Goal: Communication & Community: Answer question/provide support

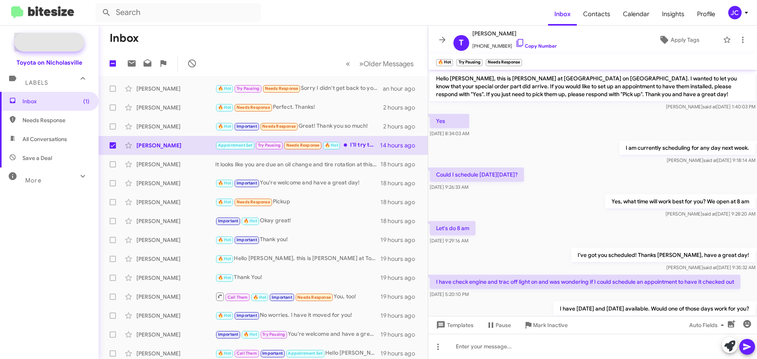
click at [46, 39] on span "New Campaign" at bounding box center [58, 42] width 40 height 8
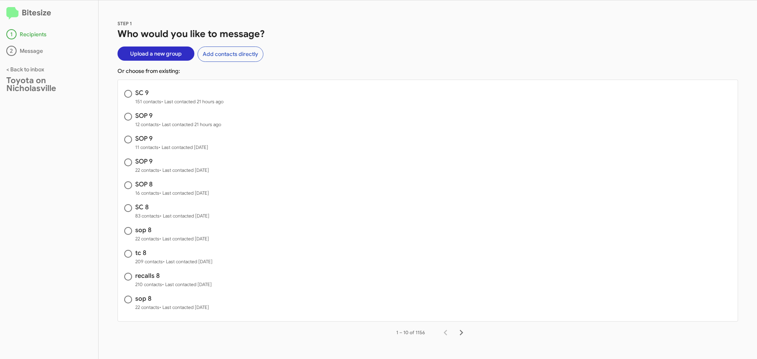
click at [149, 53] on span "Upload a new group" at bounding box center [156, 54] width 52 height 14
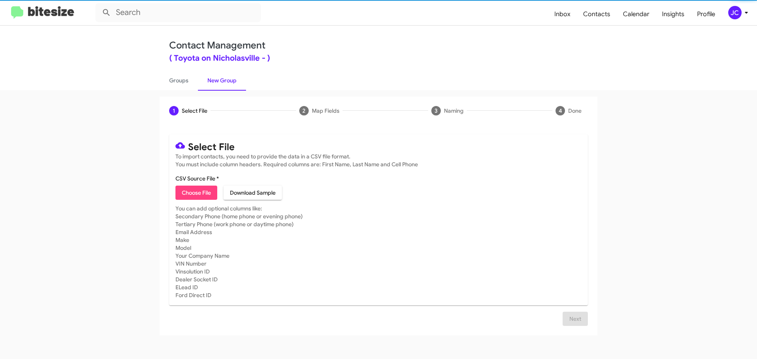
click at [191, 190] on span "Choose File" at bounding box center [196, 193] width 29 height 14
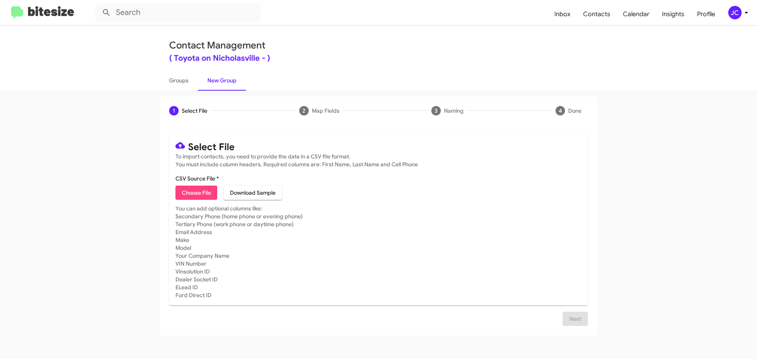
type input "tc 9"
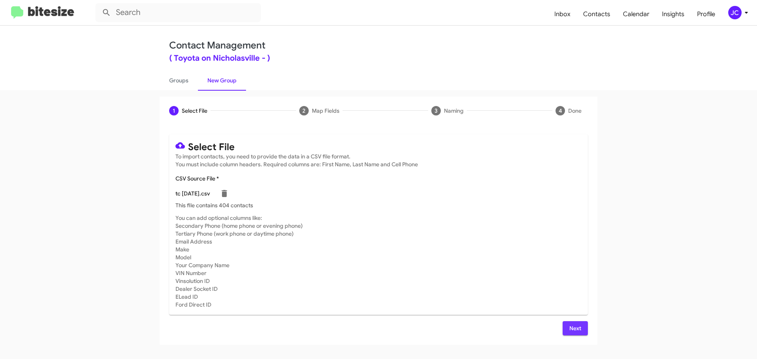
click at [584, 329] on button "Next" at bounding box center [575, 328] width 25 height 14
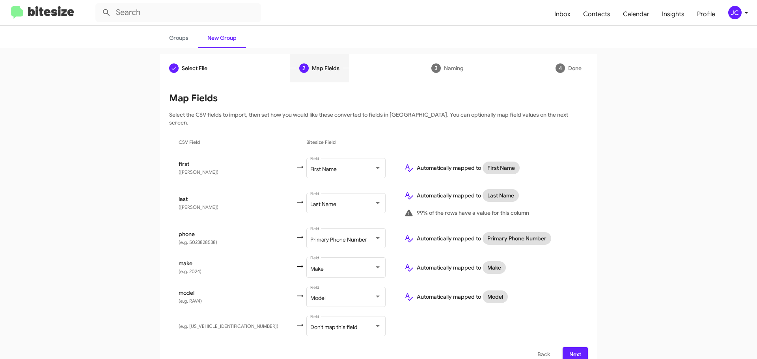
scroll to position [47, 0]
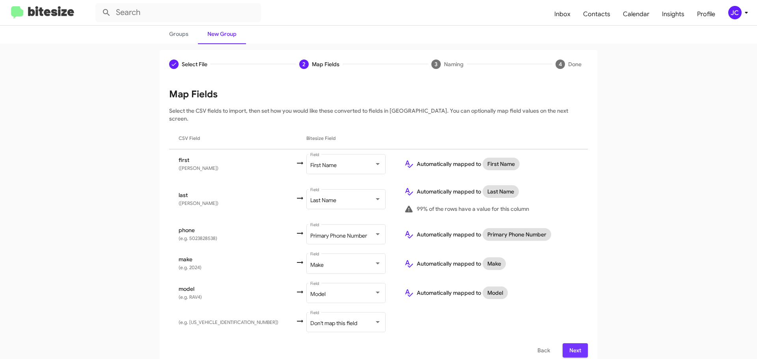
click at [578, 344] on span "Next" at bounding box center [575, 350] width 13 height 14
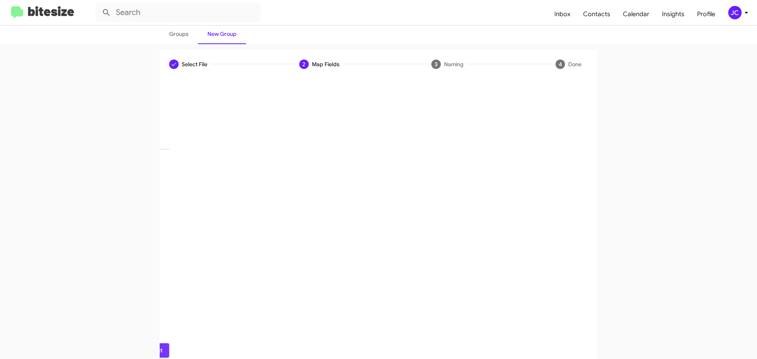
scroll to position [0, 0]
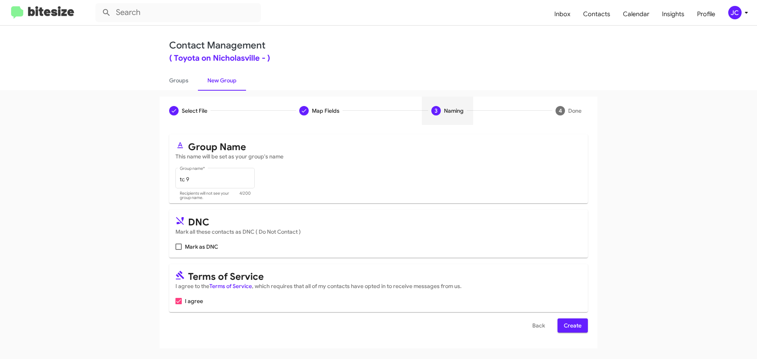
click at [579, 328] on span "Create" at bounding box center [573, 326] width 18 height 14
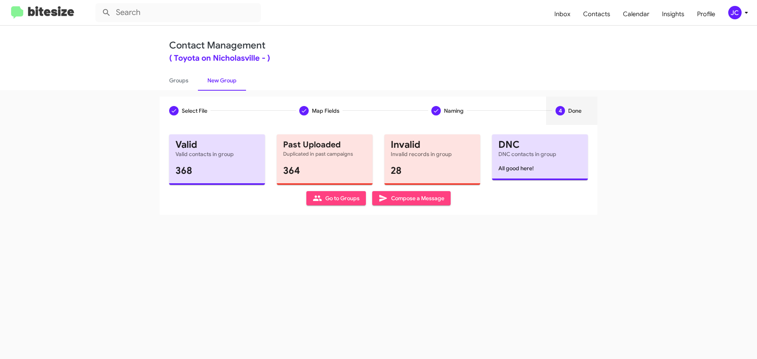
click at [409, 201] on span "Compose a Message" at bounding box center [411, 198] width 66 height 14
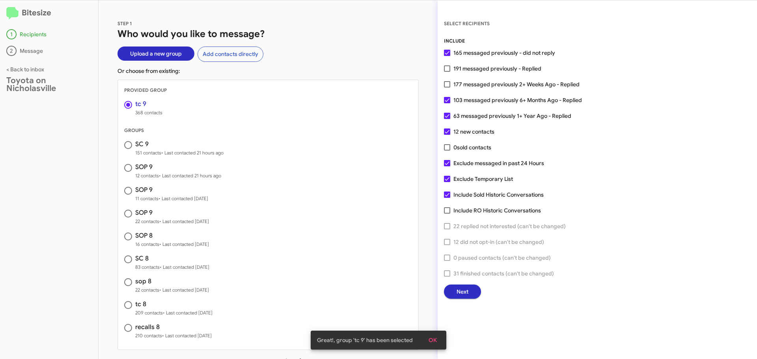
click at [448, 162] on span at bounding box center [447, 163] width 6 height 6
click at [447, 166] on input "Exclude messaged in past 24 Hours" at bounding box center [447, 166] width 0 height 0
checkbox input "false"
click at [468, 294] on button "Next" at bounding box center [462, 292] width 37 height 14
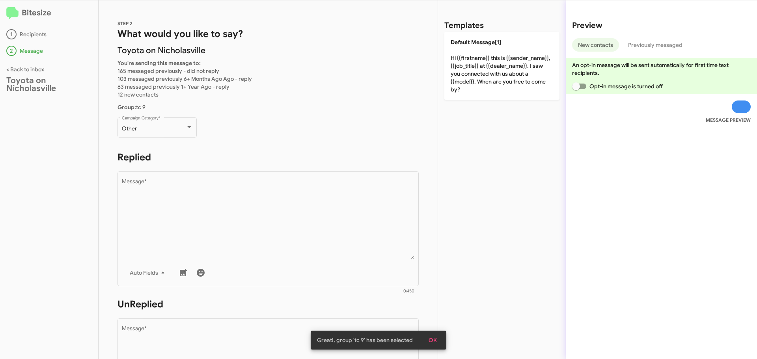
click at [118, 168] on form "Replied Drop image here to insert Auto Fields Message * 0/450" at bounding box center [267, 223] width 301 height 144
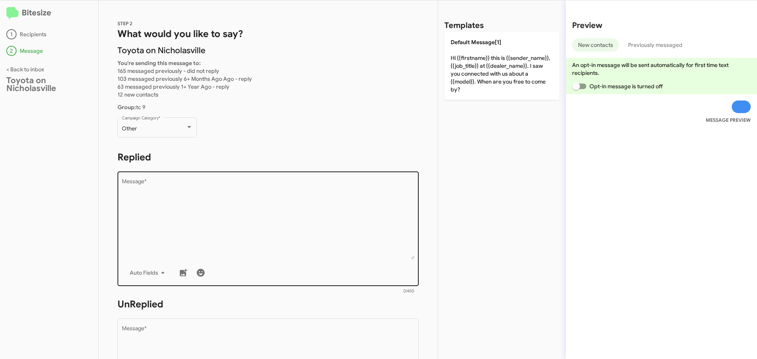
click at [142, 187] on textarea "Message *" at bounding box center [268, 219] width 293 height 80
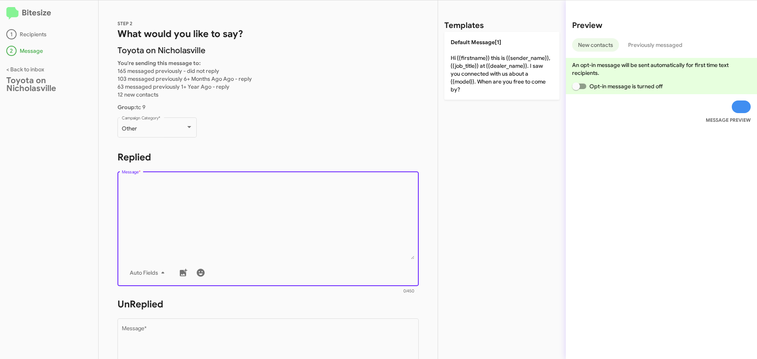
paste textarea "Hello {{firstname}}, this is Jessika with Toyota on Nicholasville. I was reachi…"
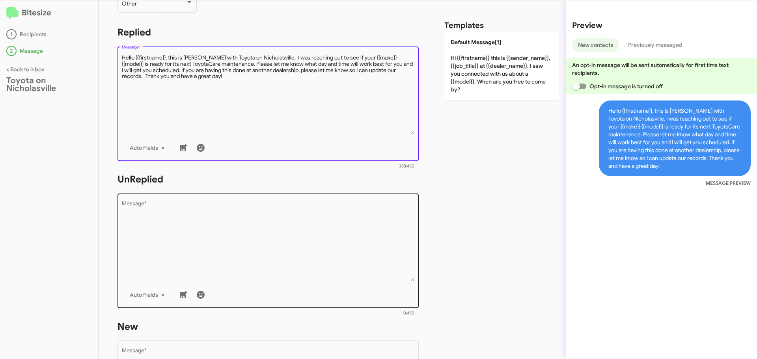
scroll to position [158, 0]
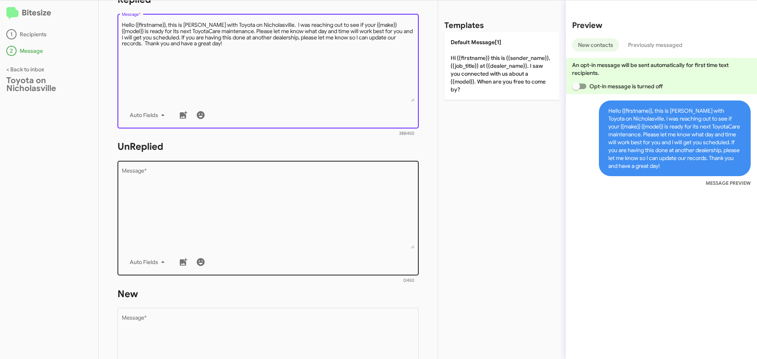
type textarea "Hello {{firstname}}, this is Jessika with Toyota on Nicholasville. I was reachi…"
click at [162, 214] on textarea "Message *" at bounding box center [268, 208] width 293 height 80
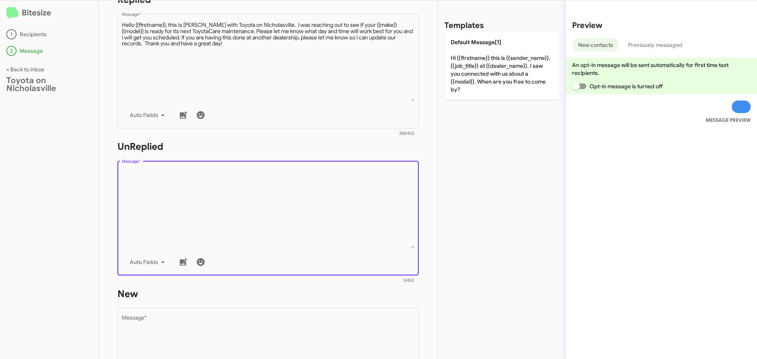
paste textarea "Hello {{firstname}}, this is Jessika with Toyota on Nicholasville. I was reachi…"
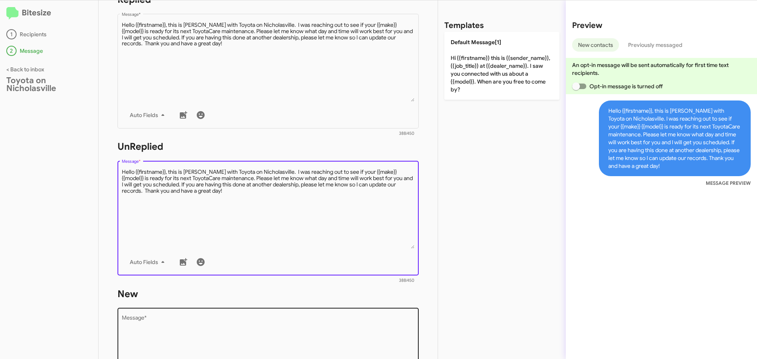
type textarea "Hello {{firstname}}, this is Jessika with Toyota on Nicholasville. I was reachi…"
click at [164, 327] on textarea "Message *" at bounding box center [268, 356] width 293 height 80
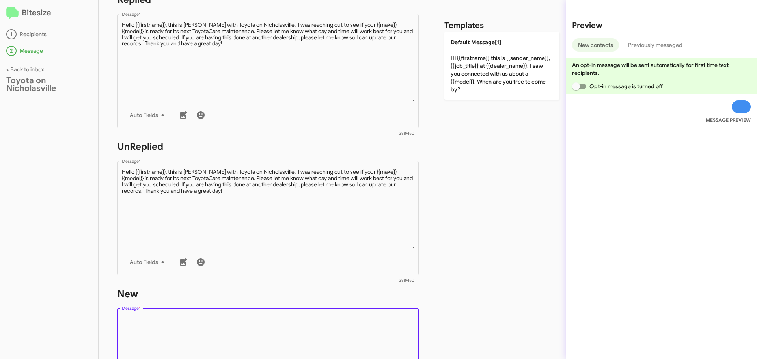
paste textarea "Hello {{firstname}}, this is Jessika with Toyota on Nicholasville. I was reachi…"
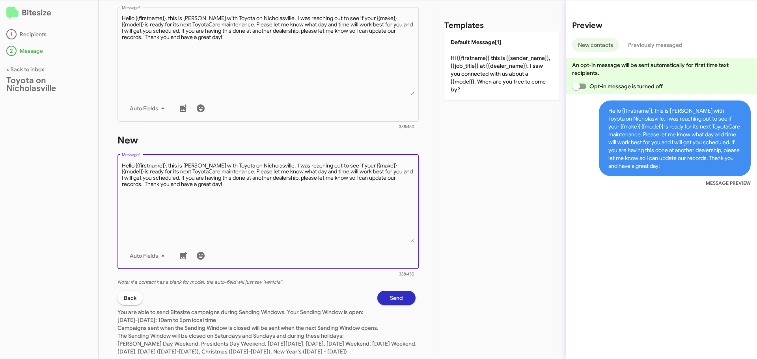
scroll to position [339, 0]
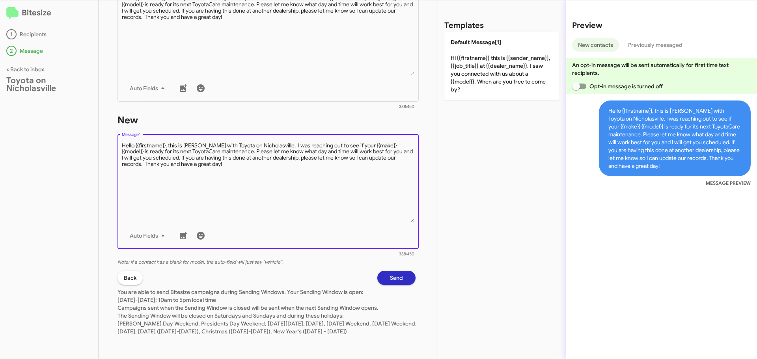
type textarea "Hello {{firstname}}, this is Jessika with Toyota on Nicholasville. I was reachi…"
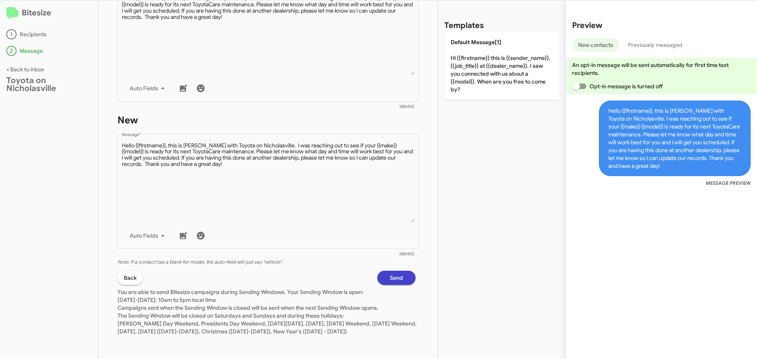
click at [391, 277] on span "Send" at bounding box center [396, 278] width 13 height 14
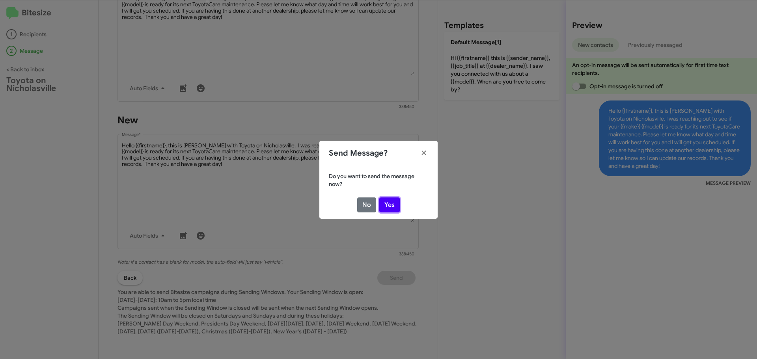
click at [393, 209] on button "Yes" at bounding box center [389, 205] width 21 height 15
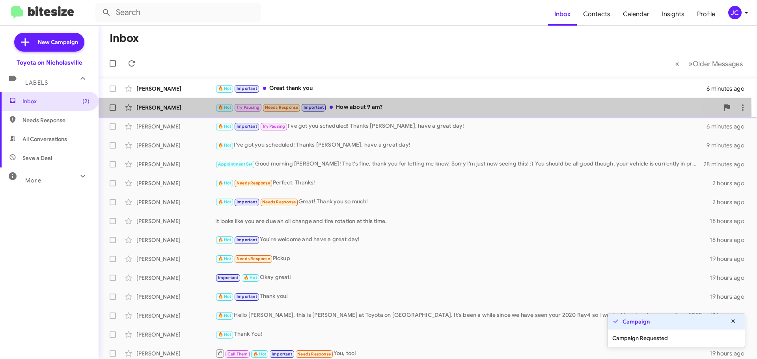
click at [176, 114] on div "Trevor Graves 🔥 Hot Try Pausing Needs Response Important How about 9 am? an hou…" at bounding box center [428, 108] width 646 height 16
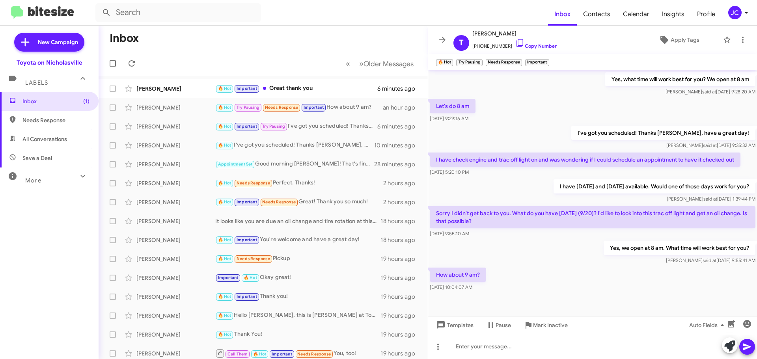
scroll to position [123, 0]
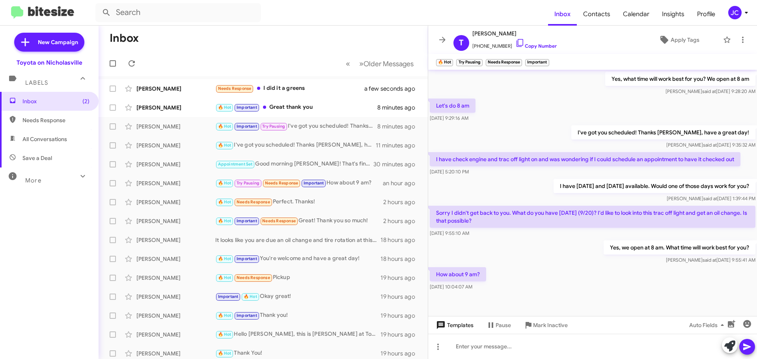
click at [467, 325] on span "Templates" at bounding box center [453, 325] width 39 height 14
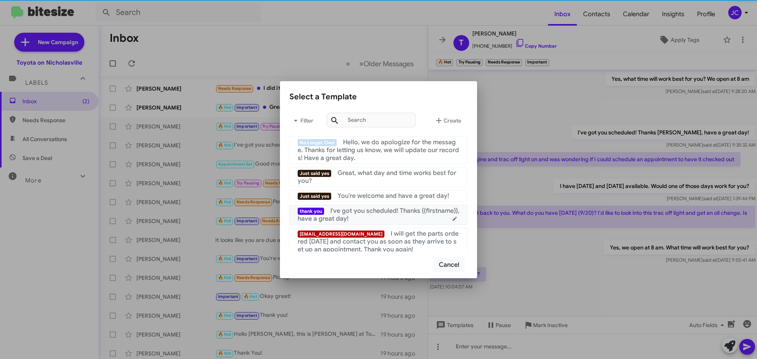
click at [414, 220] on div "thank you I've got you scheduled! Thanks {{firstname}}, have a great day!" at bounding box center [379, 215] width 162 height 16
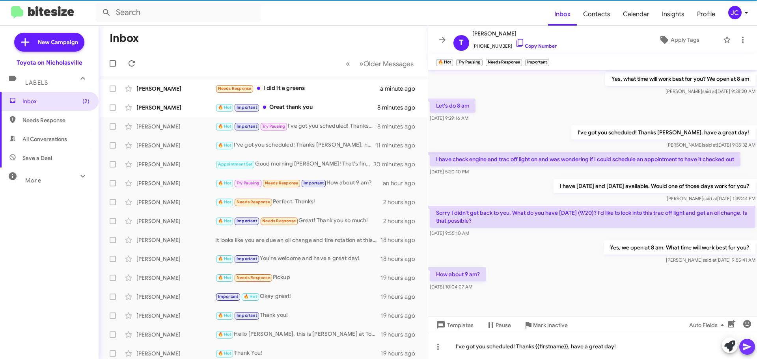
click at [753, 347] on button at bounding box center [747, 347] width 16 height 16
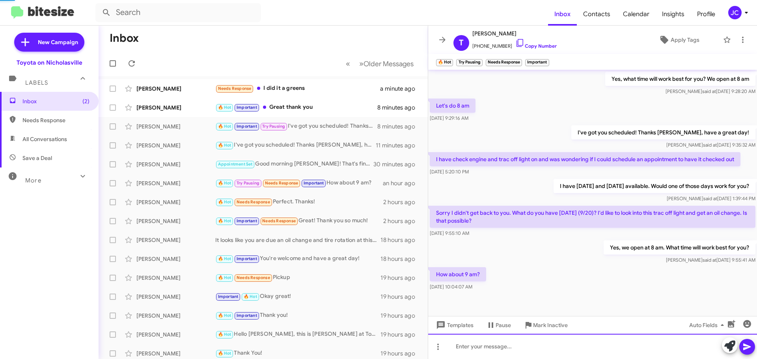
scroll to position [0, 0]
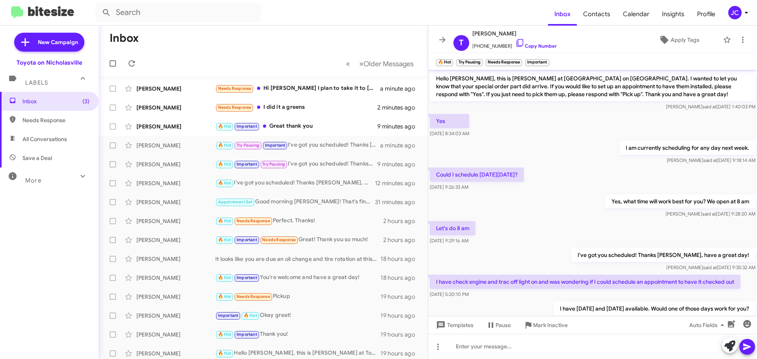
click at [536, 239] on div "Let's do 8 am Jul 23, 2025, 9:29:16 AM" at bounding box center [592, 233] width 329 height 27
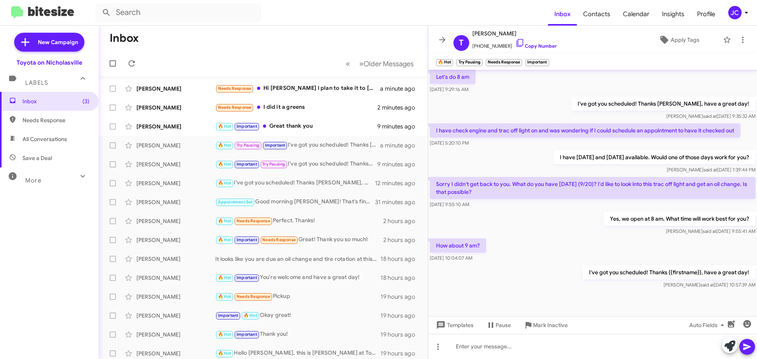
scroll to position [151, 0]
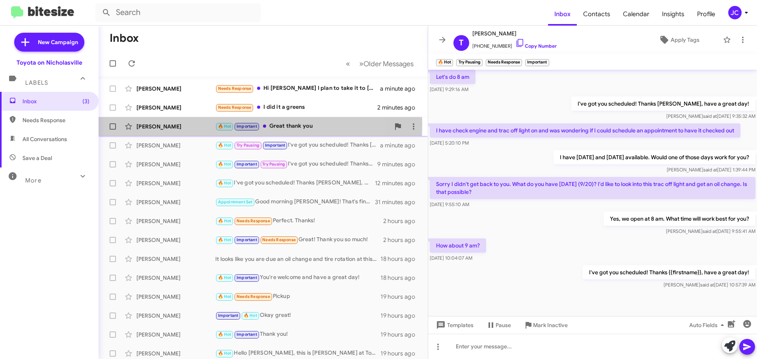
click at [153, 124] on div "[PERSON_NAME]" at bounding box center [175, 127] width 79 height 8
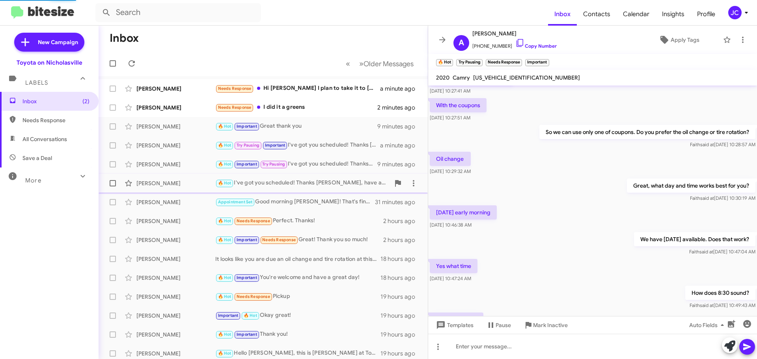
scroll to position [199, 0]
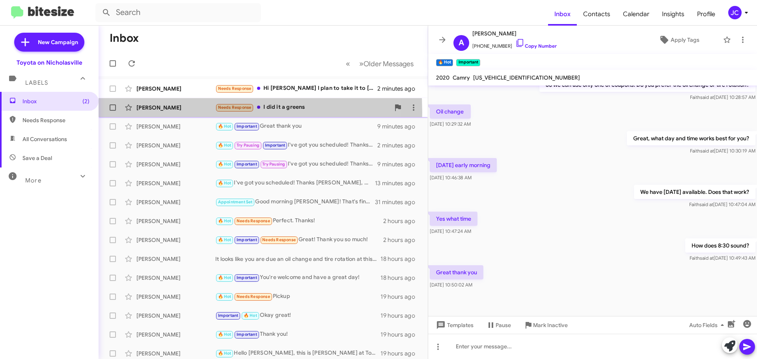
click at [161, 112] on div "Dylan Roberts Needs Response I did it a greens 2 minutes ago" at bounding box center [263, 108] width 317 height 16
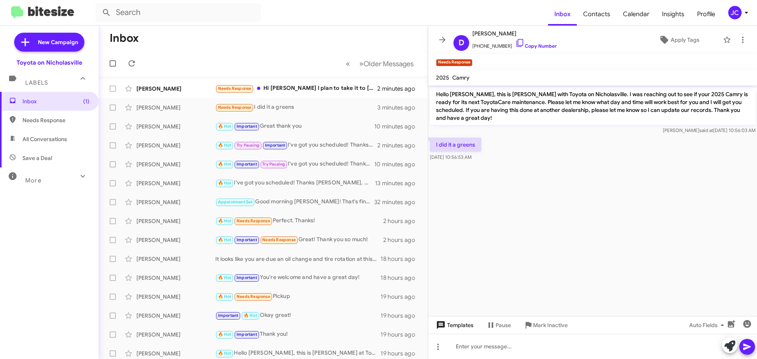
click at [447, 329] on span "Templates" at bounding box center [453, 325] width 39 height 14
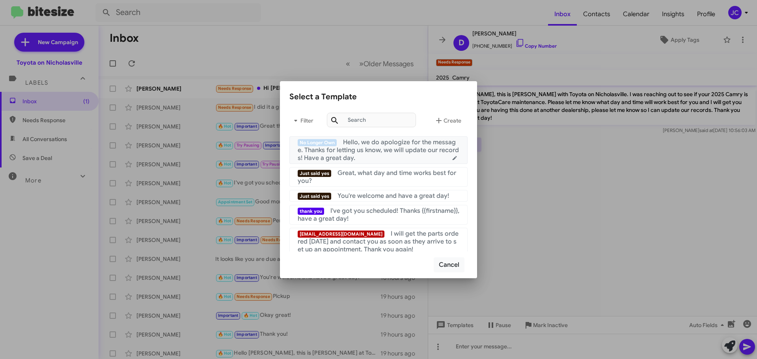
click at [405, 144] on span "Hello, we do apologize for the message. Thanks for letting us know, we will upd…" at bounding box center [378, 150] width 161 height 24
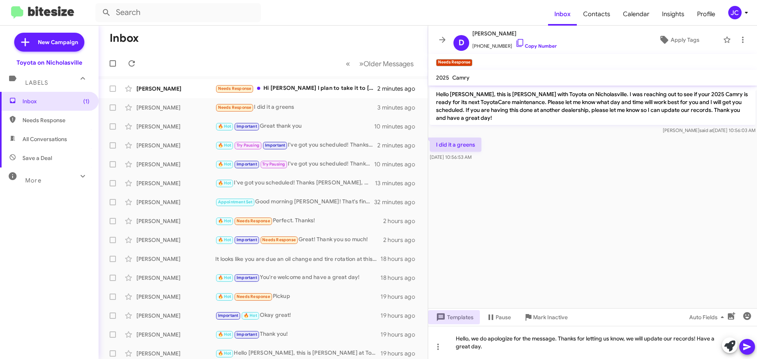
click at [754, 351] on div at bounding box center [738, 345] width 33 height 17
click at [744, 348] on icon at bounding box center [746, 347] width 7 height 7
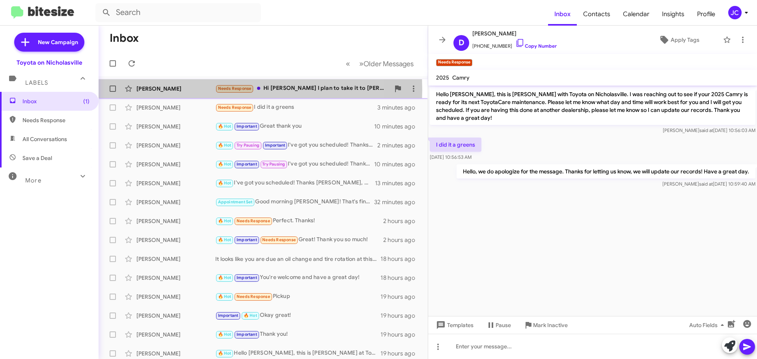
click at [153, 89] on div "John Pope" at bounding box center [175, 89] width 79 height 8
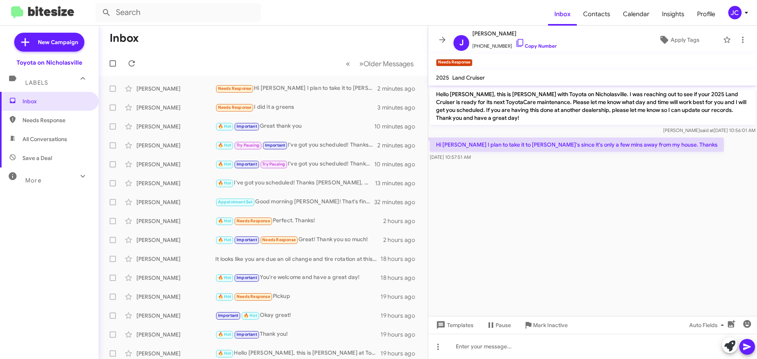
click at [450, 317] on div "Templates Pause Mark Inactive Auto Fields" at bounding box center [592, 325] width 329 height 18
click at [454, 324] on span "Templates" at bounding box center [453, 325] width 39 height 14
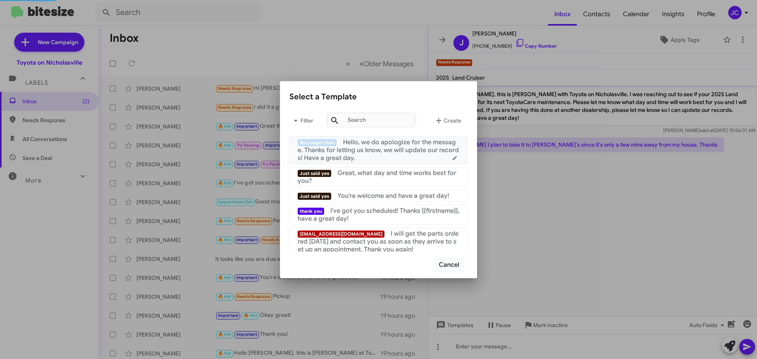
click at [382, 153] on span "Hello, we do apologize for the message. Thanks for letting us know, we will upd…" at bounding box center [378, 150] width 161 height 24
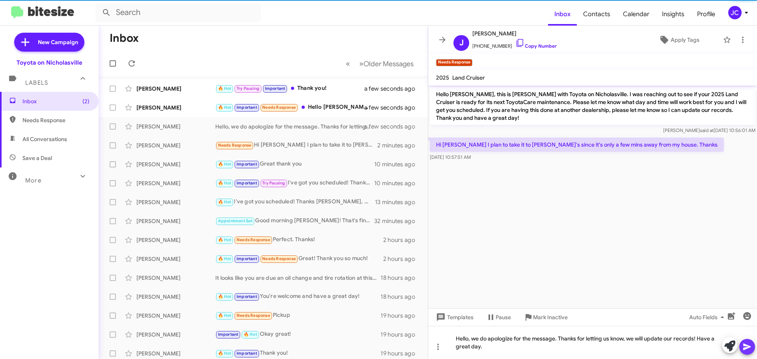
click at [744, 345] on icon at bounding box center [746, 347] width 7 height 7
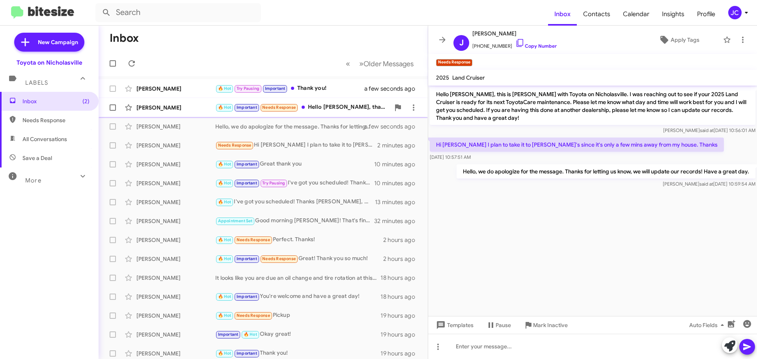
click at [157, 110] on div "Calvin Goodrich" at bounding box center [175, 108] width 79 height 8
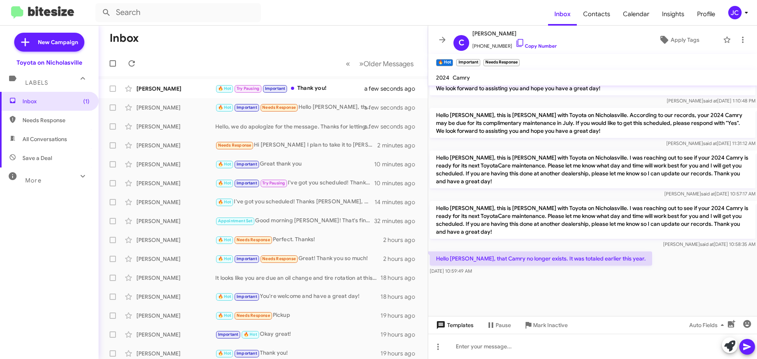
click at [460, 327] on span "Templates" at bounding box center [453, 325] width 39 height 14
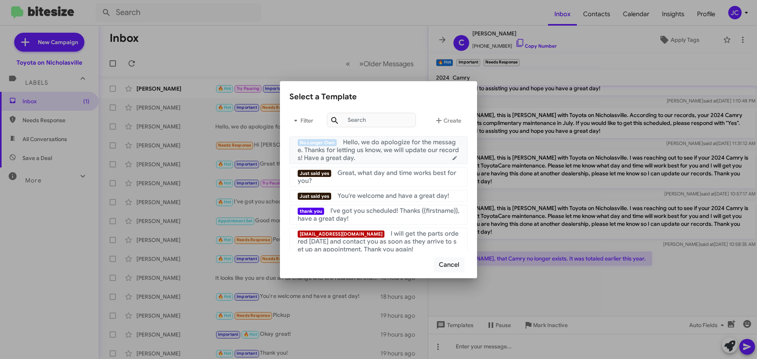
click at [377, 146] on span "Hello, we do apologize for the message. Thanks for letting us know, we will upd…" at bounding box center [378, 150] width 161 height 24
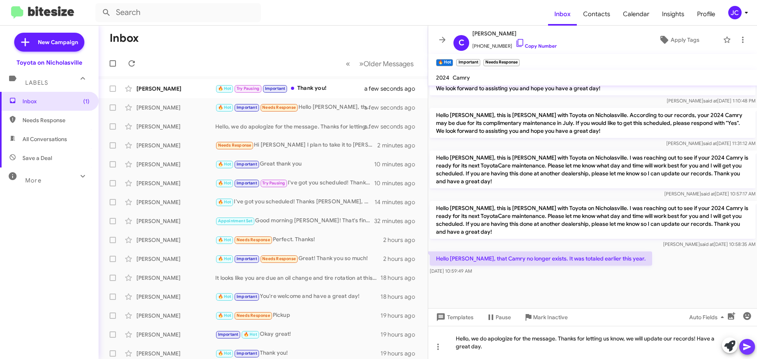
click at [748, 349] on icon at bounding box center [746, 346] width 9 height 9
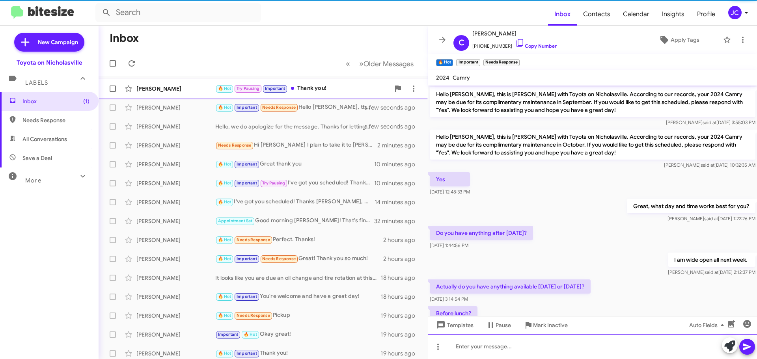
scroll to position [39, 0]
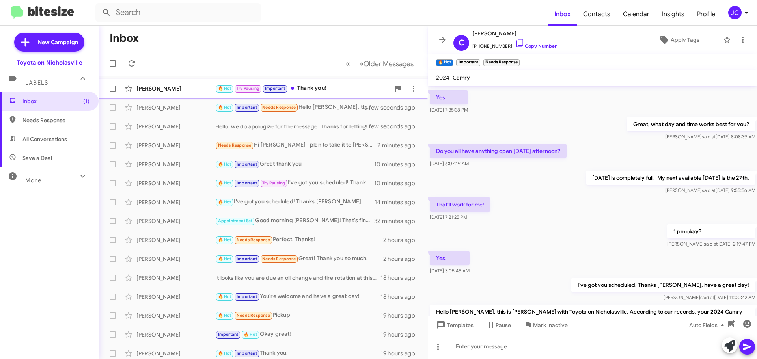
click at [160, 92] on div "Trevor Graves" at bounding box center [175, 89] width 79 height 8
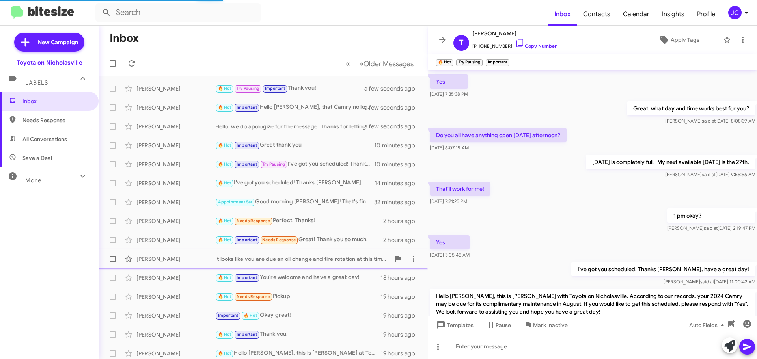
scroll to position [180, 0]
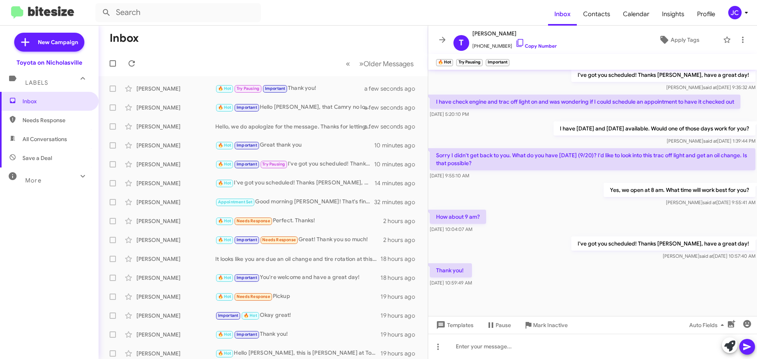
click at [529, 221] on div "How about 9 am? Sep 10, 2025, 10:04:07 AM" at bounding box center [592, 221] width 329 height 27
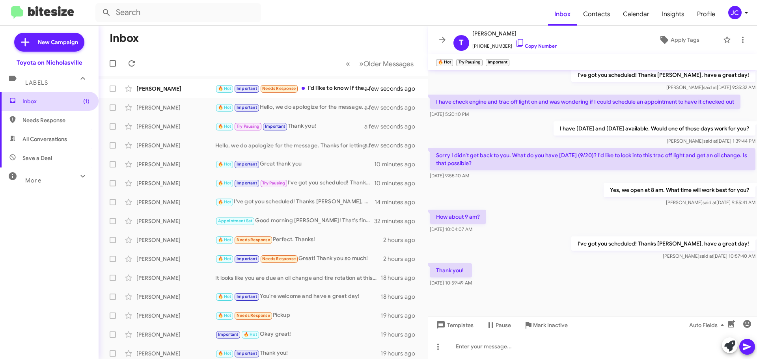
click at [28, 100] on span "Inbox (1)" at bounding box center [55, 101] width 67 height 8
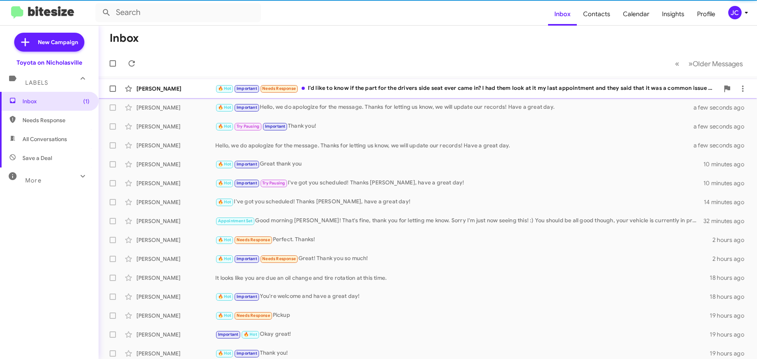
click at [167, 90] on div "[PERSON_NAME]" at bounding box center [175, 89] width 79 height 8
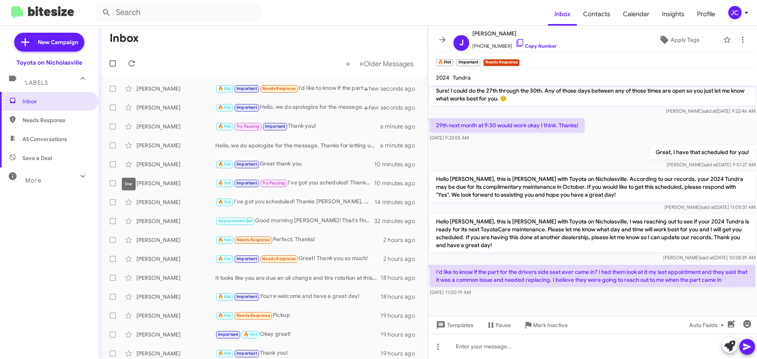
scroll to position [440, 0]
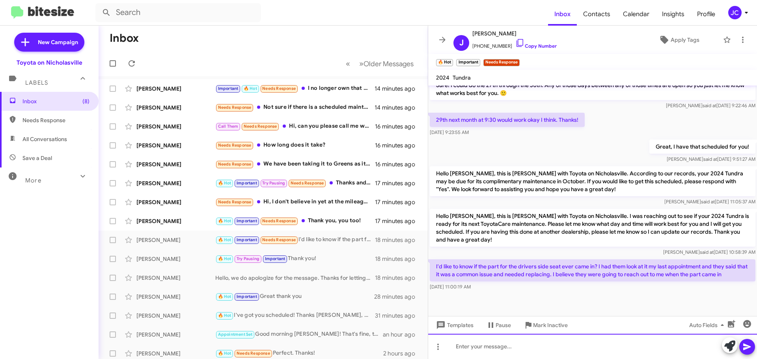
click at [517, 344] on div at bounding box center [592, 346] width 329 height 25
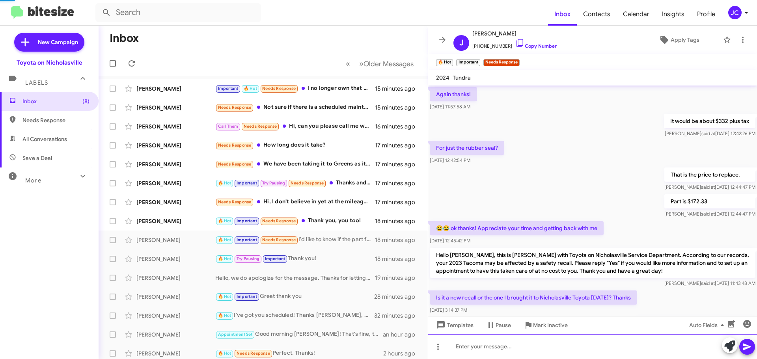
scroll to position [39, 0]
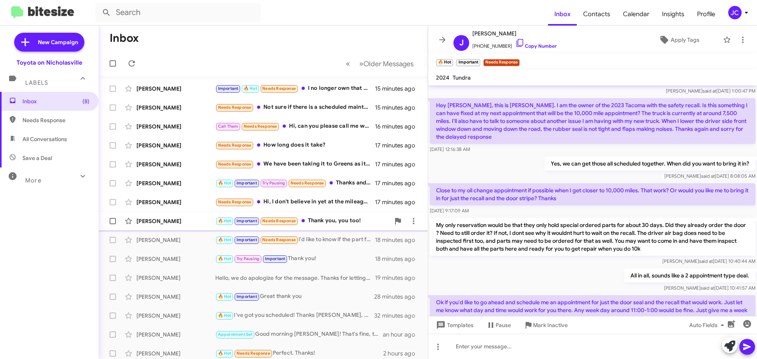
click at [150, 216] on div "Calvin Goodrich 🔥 Hot Important Needs Response Thank you, you too! 18 minutes a…" at bounding box center [263, 221] width 317 height 16
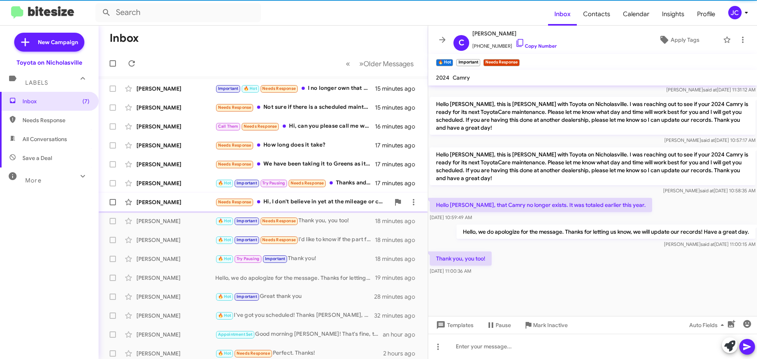
click at [157, 207] on div "Judith Moore Needs Response Hi, I don't believe in yet at the mileage or calend…" at bounding box center [263, 202] width 317 height 16
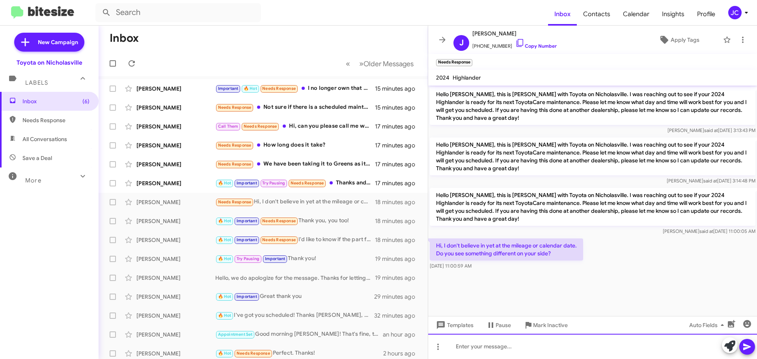
click at [525, 352] on div at bounding box center [592, 346] width 329 height 25
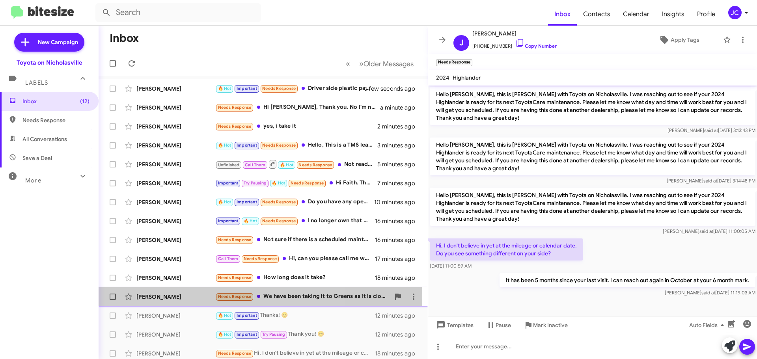
click at [183, 296] on div "[PERSON_NAME]" at bounding box center [175, 297] width 79 height 8
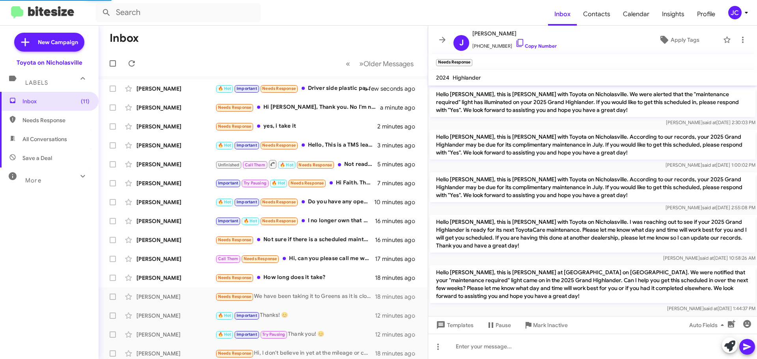
scroll to position [89, 0]
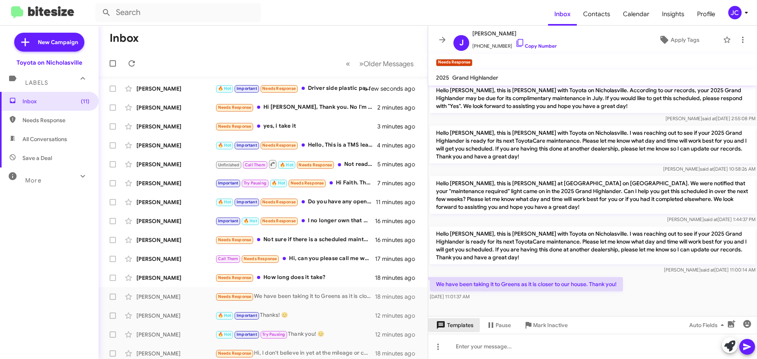
click at [461, 331] on span "Templates" at bounding box center [453, 325] width 39 height 14
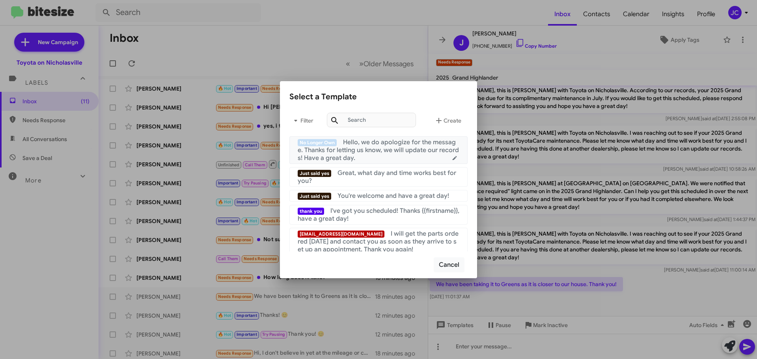
click at [381, 154] on div "No Longer Own Hello, we do apologize for the message. Thanks for letting us kno…" at bounding box center [379, 150] width 162 height 24
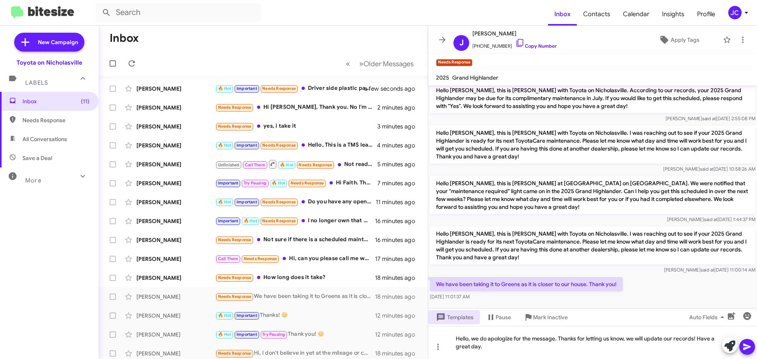
click at [747, 343] on icon at bounding box center [746, 346] width 9 height 9
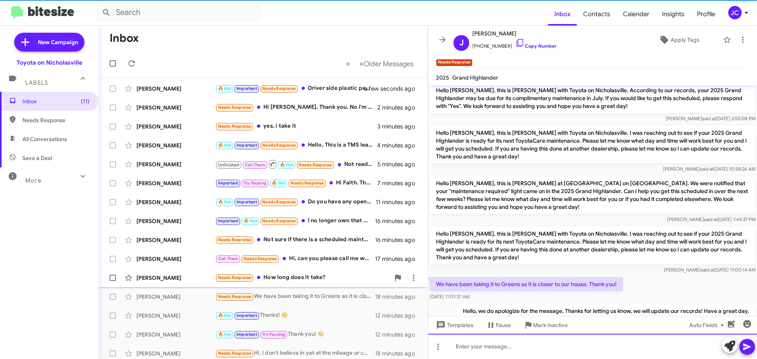
scroll to position [0, 0]
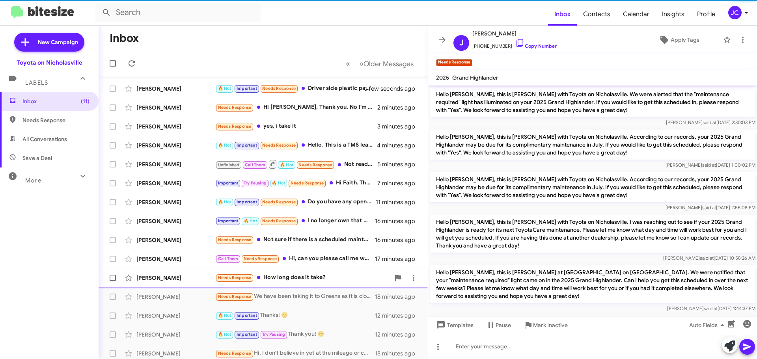
click at [171, 275] on div "[PERSON_NAME]" at bounding box center [175, 278] width 79 height 8
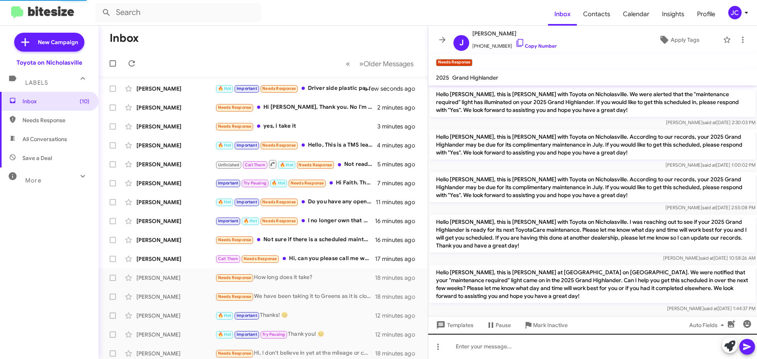
scroll to position [207, 0]
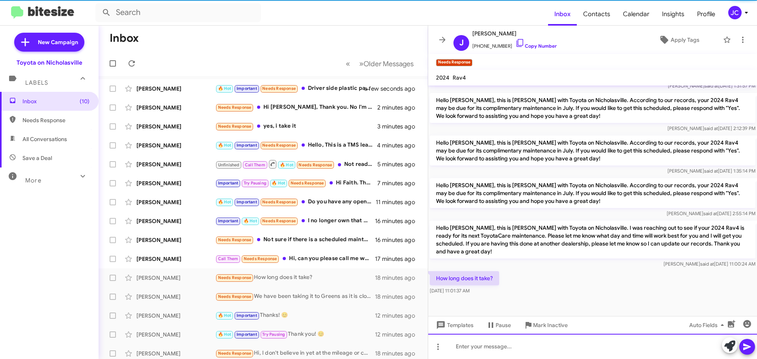
click at [498, 350] on div at bounding box center [592, 346] width 329 height 25
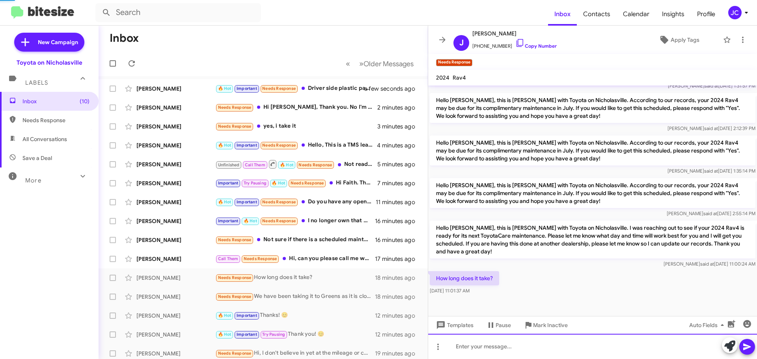
scroll to position [0, 0]
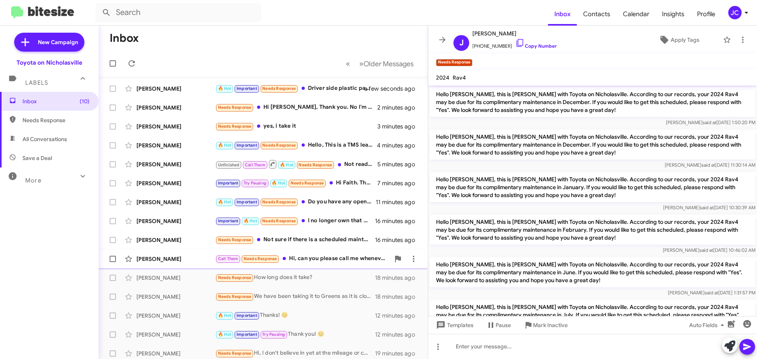
click at [169, 263] on div "Anass Dweik" at bounding box center [175, 259] width 79 height 8
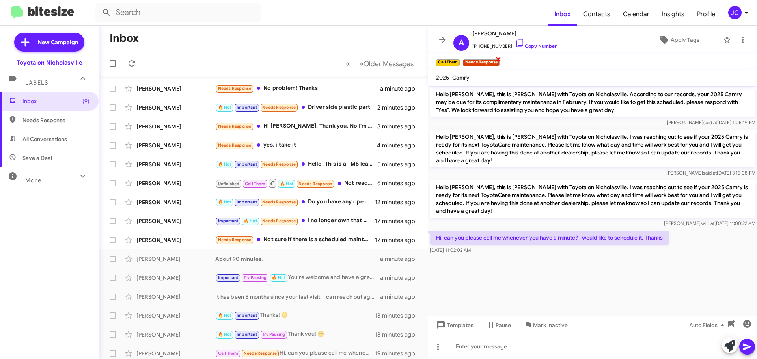
click at [497, 60] on span "×" at bounding box center [498, 58] width 6 height 9
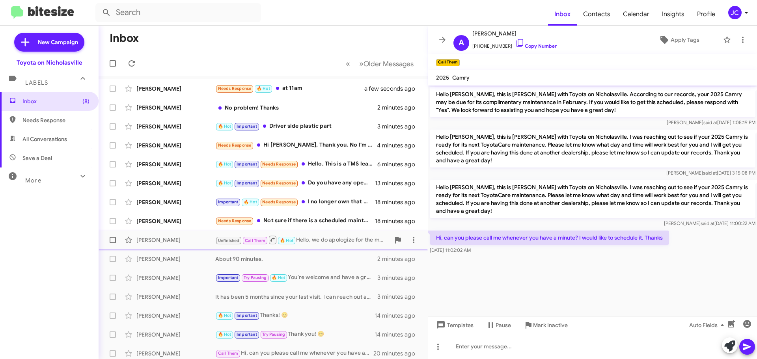
click at [175, 234] on div "Charleen Combs Unfinished Call Them 🔥 Hot Hello, we do apologize for the messag…" at bounding box center [263, 240] width 317 height 16
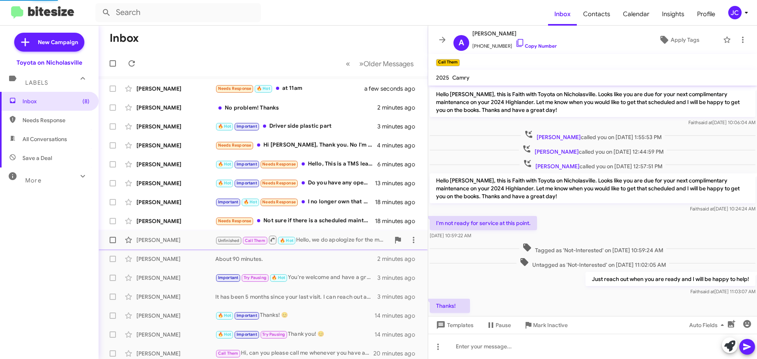
scroll to position [354, 0]
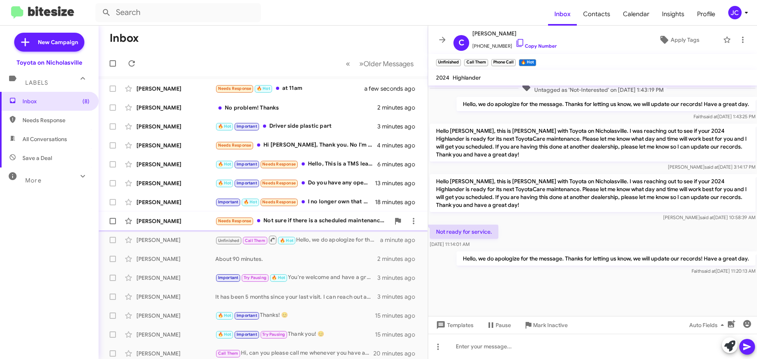
click at [146, 226] on div "Jeffrey Connors Needs Response Not sure if there is a scheduled maintenance at …" at bounding box center [263, 221] width 317 height 16
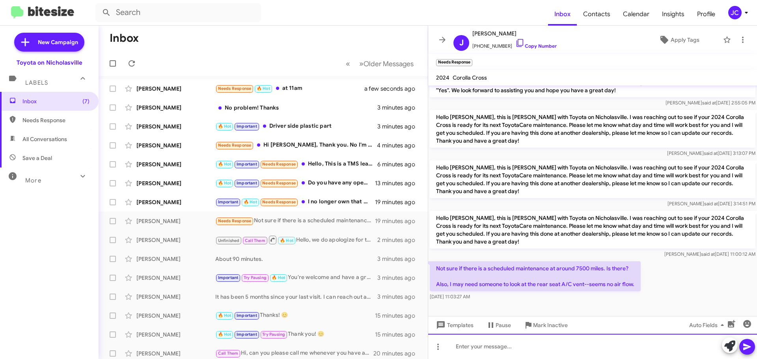
click at [509, 346] on div at bounding box center [592, 346] width 329 height 25
click at [491, 353] on div at bounding box center [592, 346] width 329 height 25
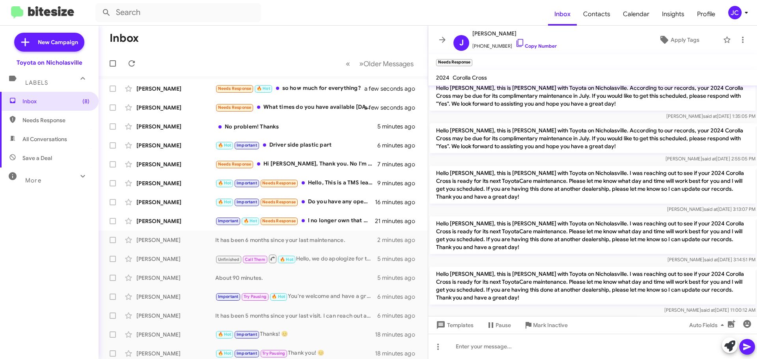
scroll to position [134, 0]
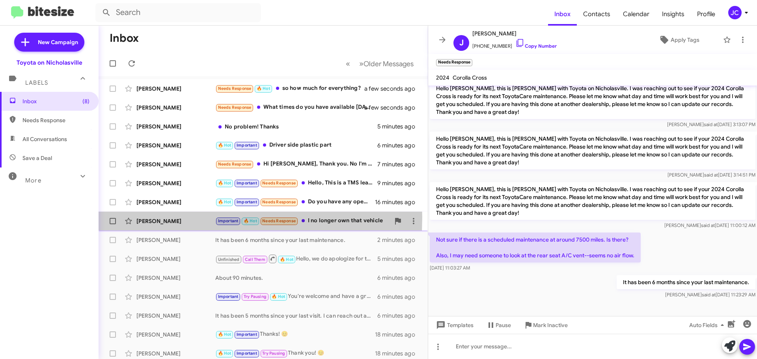
click at [160, 217] on div "[PERSON_NAME]" at bounding box center [175, 221] width 79 height 8
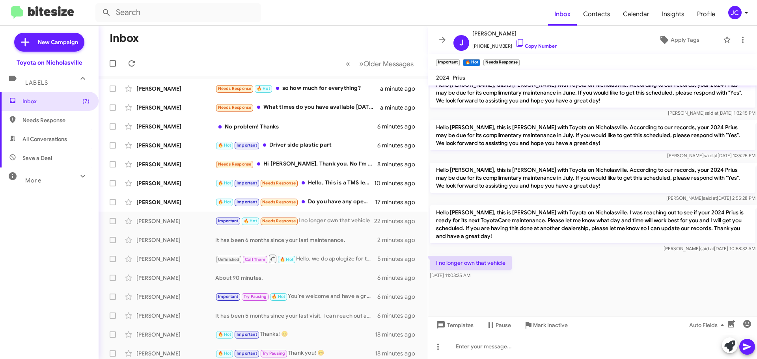
scroll to position [727, 0]
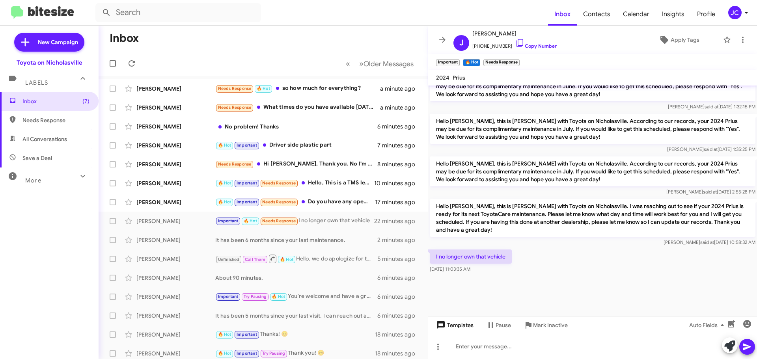
click at [462, 322] on span "Templates" at bounding box center [453, 325] width 39 height 14
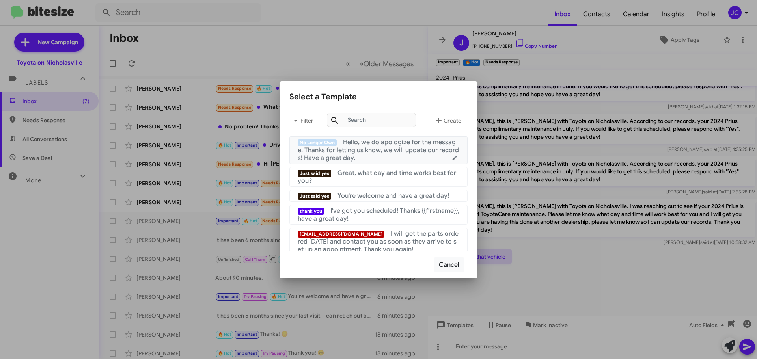
click at [405, 157] on div "No Longer Own Hello, we do apologize for the message. Thanks for letting us kno…" at bounding box center [379, 150] width 162 height 24
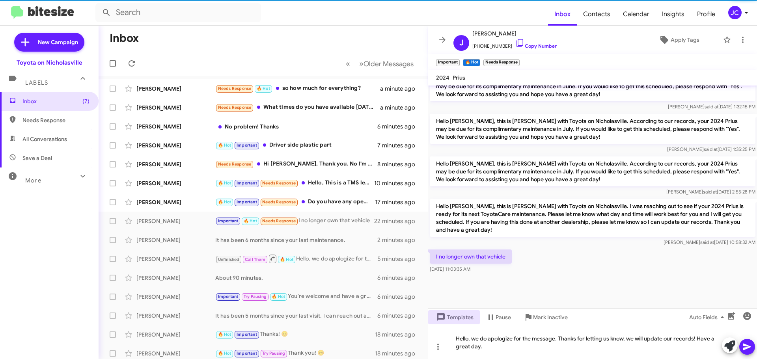
click at [749, 349] on icon at bounding box center [746, 346] width 9 height 9
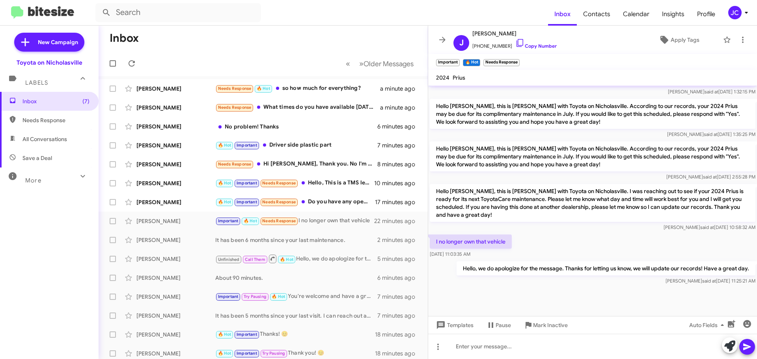
scroll to position [756, 0]
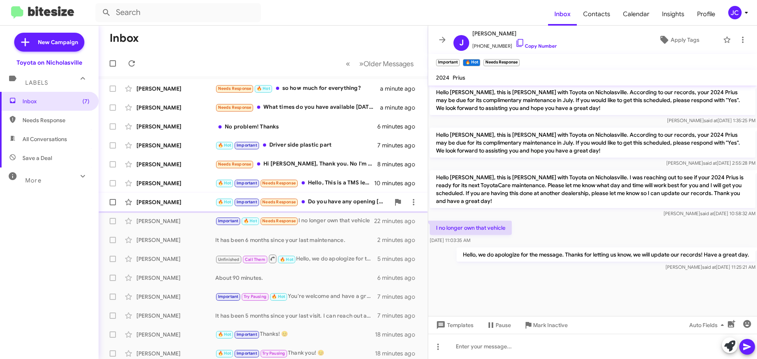
click at [162, 199] on div "[PERSON_NAME]" at bounding box center [175, 202] width 79 height 8
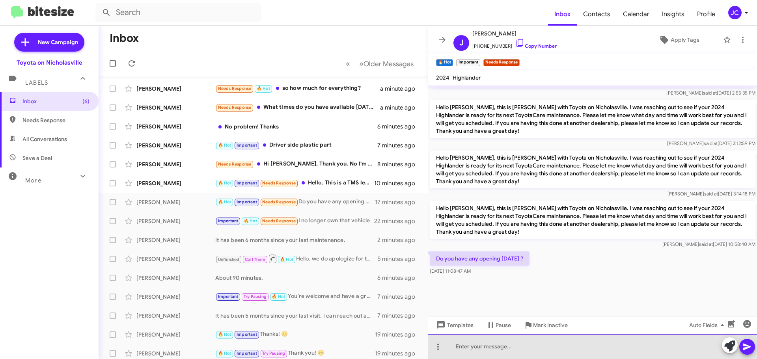
click at [498, 351] on div at bounding box center [592, 346] width 329 height 25
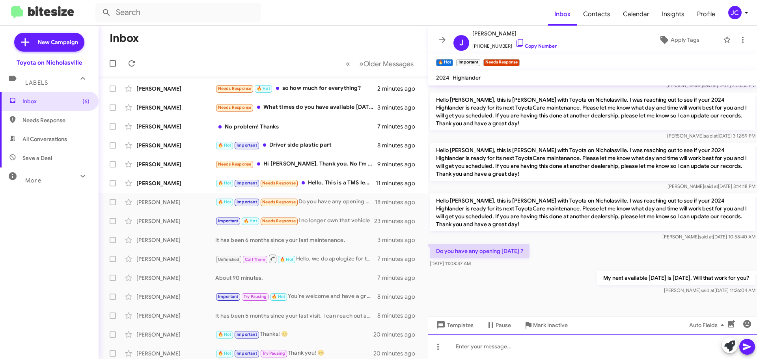
scroll to position [961, 0]
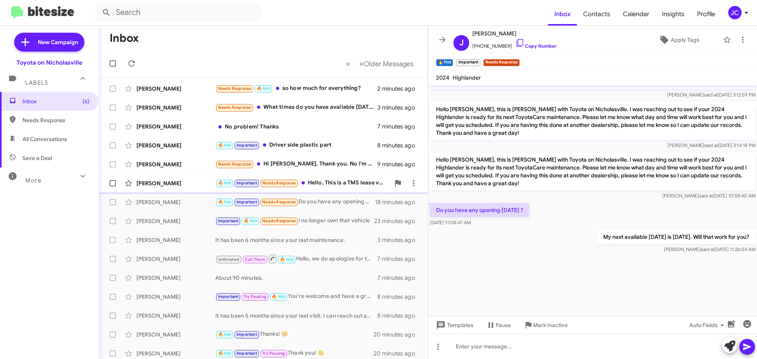
click at [154, 179] on div "Dillon Adams 🔥 Hot Important Needs Response Hello, This is a TMS lease vehicle …" at bounding box center [263, 183] width 317 height 16
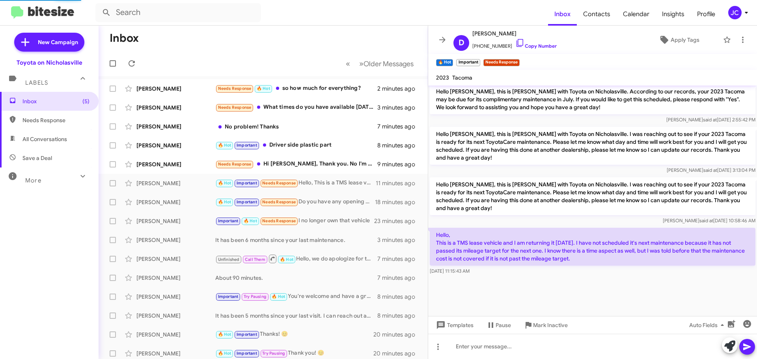
scroll to position [711, 0]
click at [469, 322] on span "Templates" at bounding box center [453, 325] width 39 height 14
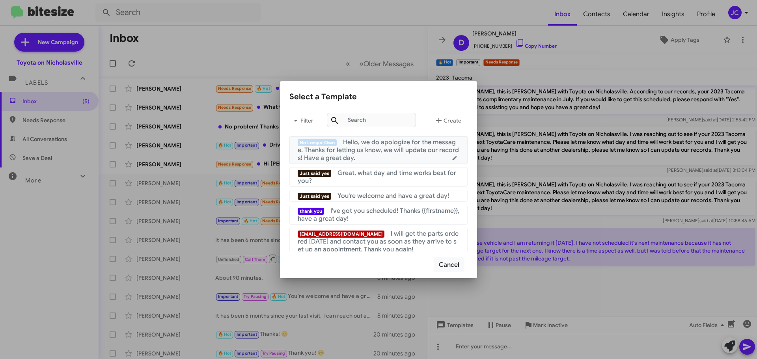
click at [348, 152] on span "Hello, we do apologize for the message. Thanks for letting us know, we will upd…" at bounding box center [378, 150] width 161 height 24
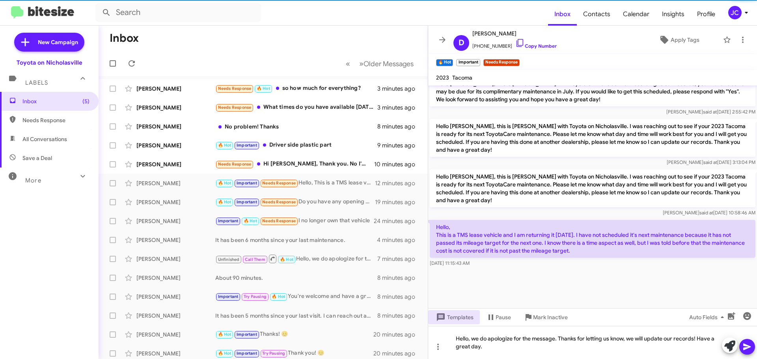
click at [741, 345] on button at bounding box center [747, 347] width 16 height 16
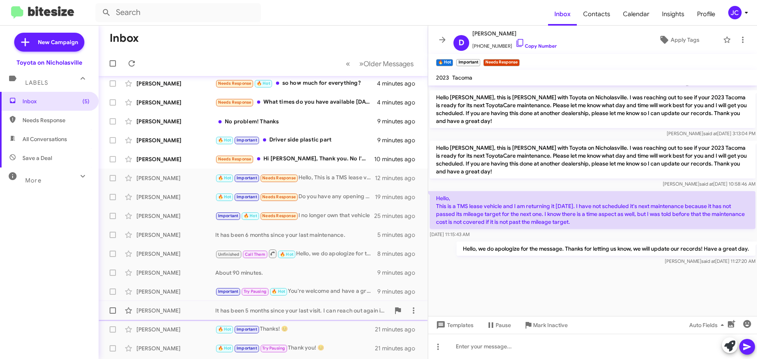
scroll to position [0, 0]
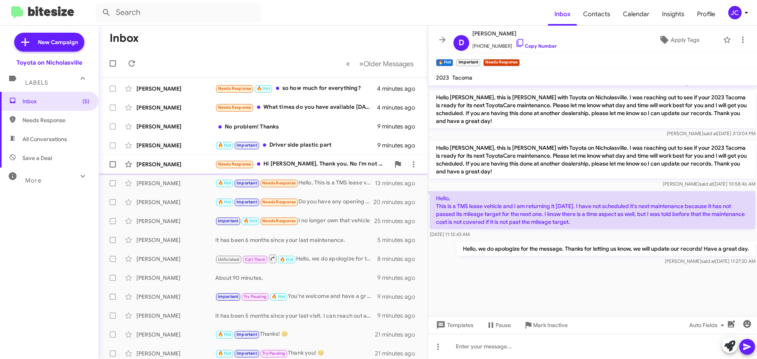
click at [175, 163] on div "[PERSON_NAME]" at bounding box center [175, 164] width 79 height 8
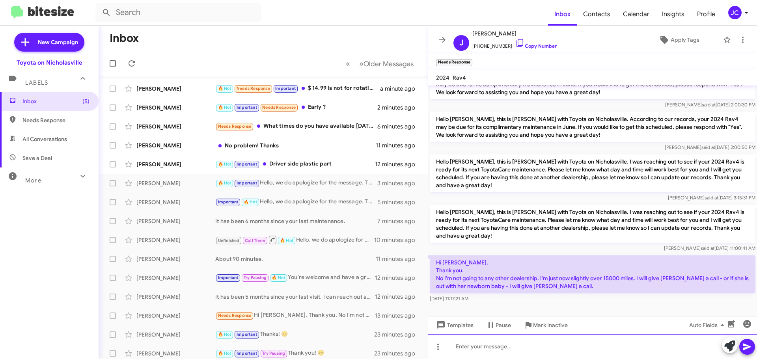
click at [538, 344] on div at bounding box center [592, 346] width 329 height 25
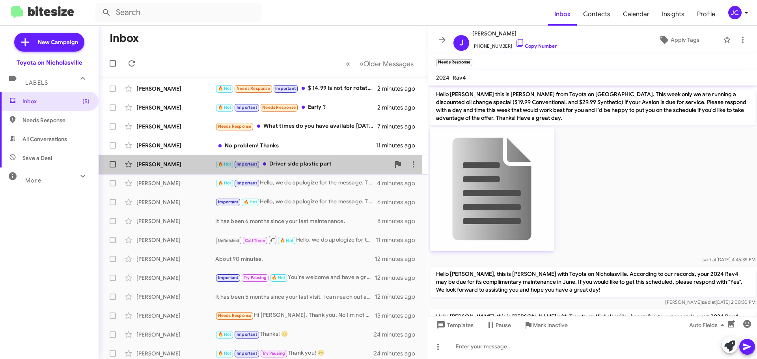
click at [179, 166] on div "[PERSON_NAME]" at bounding box center [175, 164] width 79 height 8
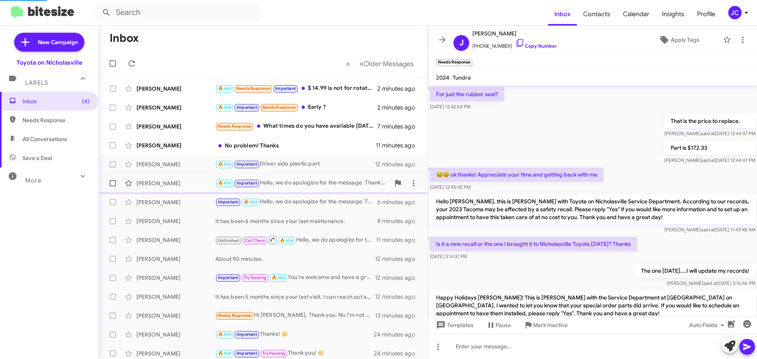
scroll to position [440, 0]
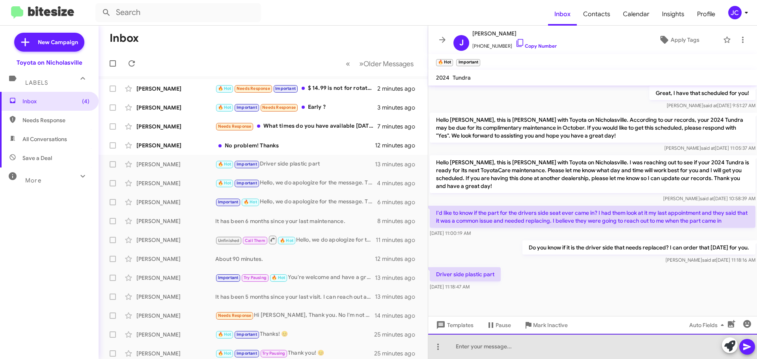
click at [584, 344] on div at bounding box center [592, 346] width 329 height 25
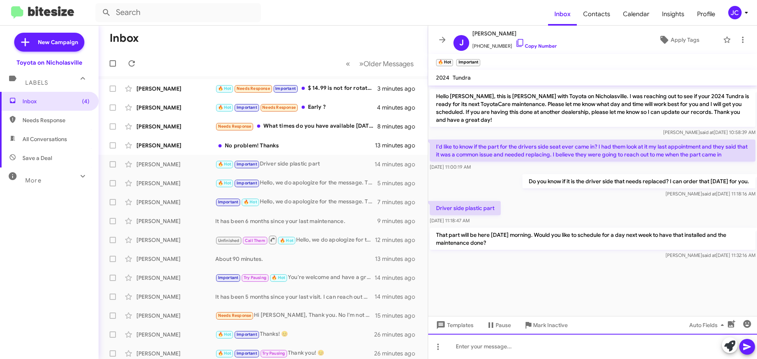
scroll to position [1133, 0]
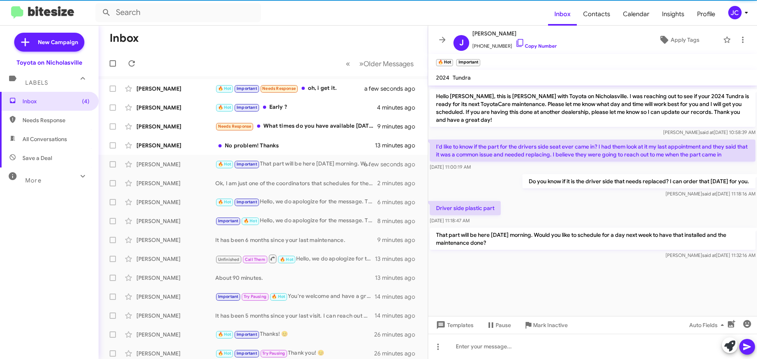
click at [586, 261] on div at bounding box center [592, 296] width 329 height 71
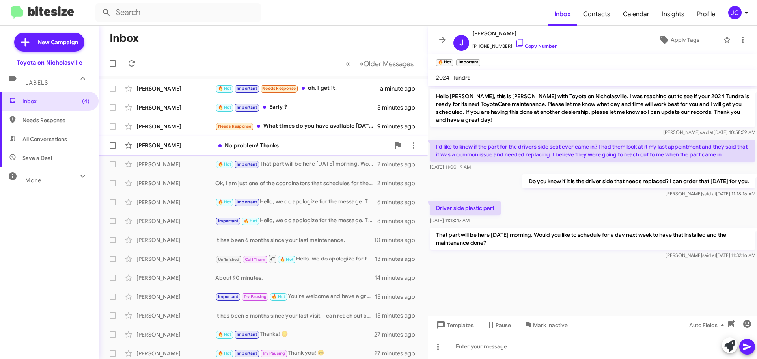
click at [168, 148] on div "[PERSON_NAME]" at bounding box center [175, 146] width 79 height 8
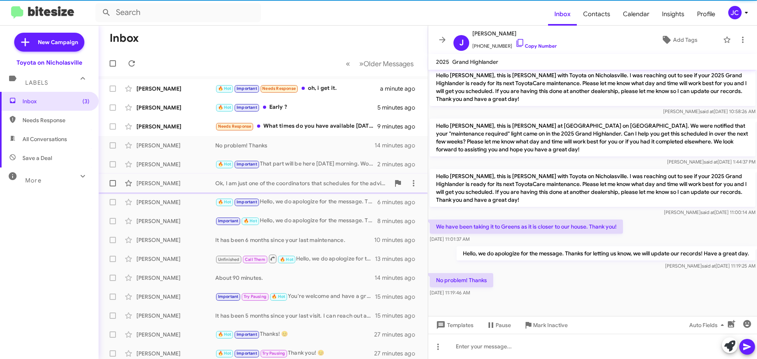
scroll to position [131, 0]
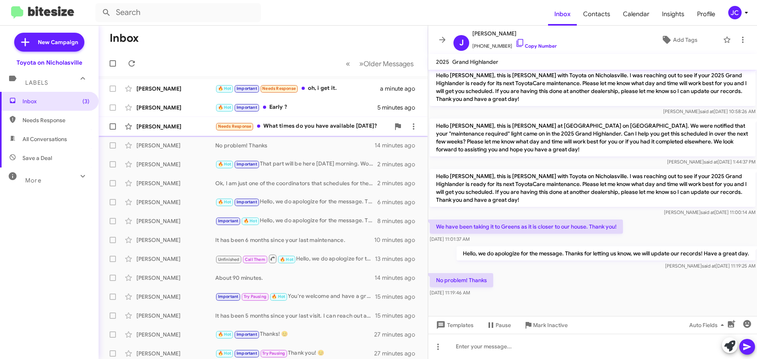
click at [184, 129] on div "[PERSON_NAME]" at bounding box center [175, 127] width 79 height 8
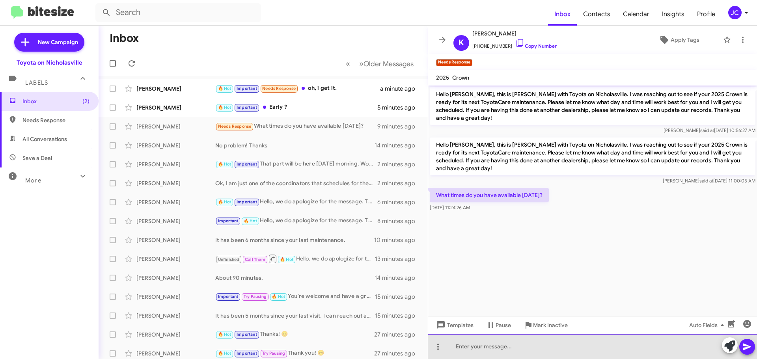
click at [514, 351] on div at bounding box center [592, 346] width 329 height 25
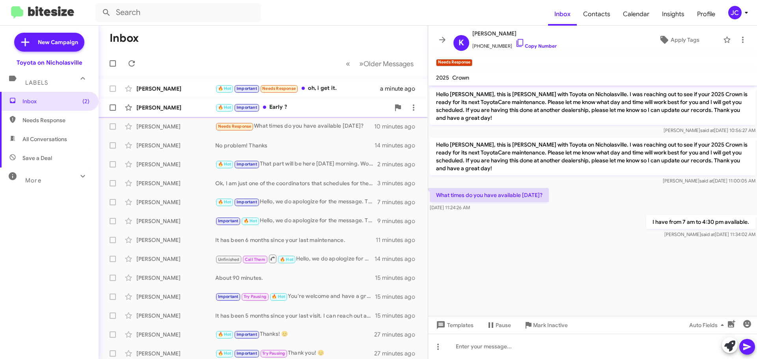
click at [178, 110] on div "[PERSON_NAME]" at bounding box center [175, 108] width 79 height 8
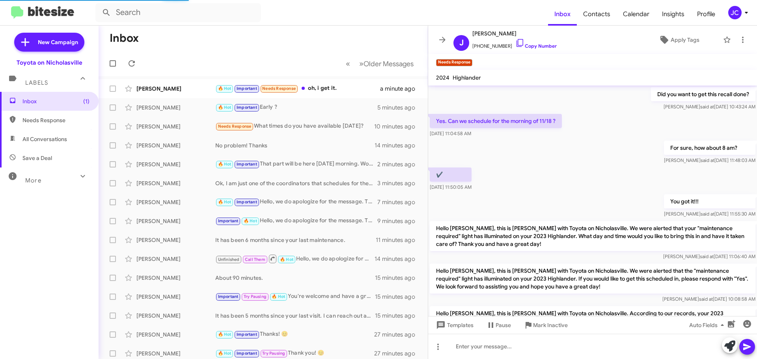
scroll to position [526, 0]
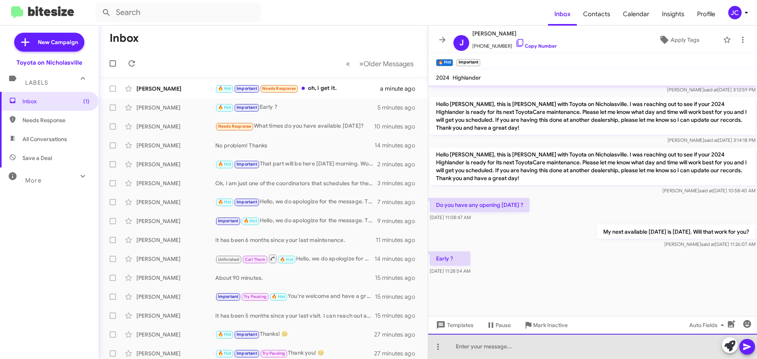
click at [475, 349] on div at bounding box center [592, 346] width 329 height 25
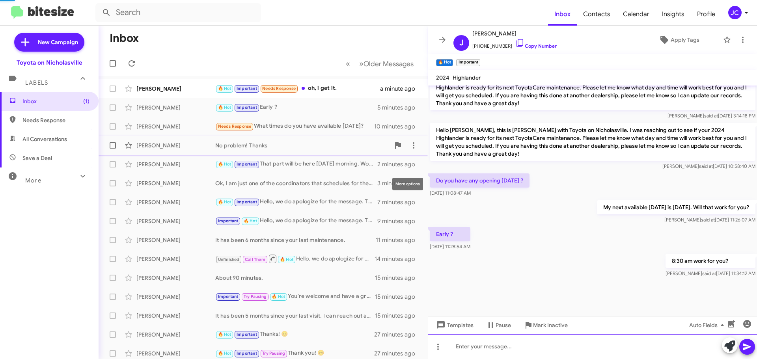
scroll to position [555, 0]
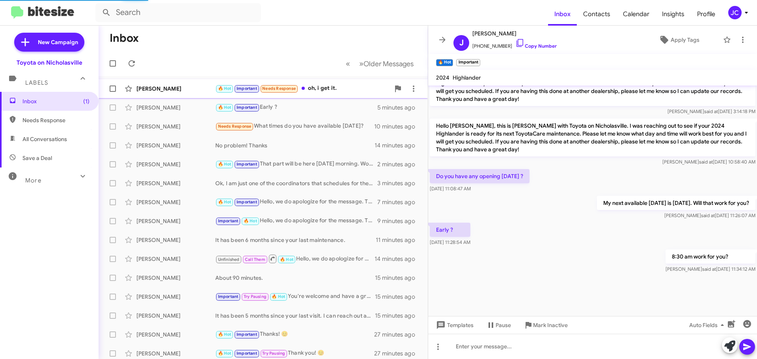
click at [154, 89] on div "[PERSON_NAME]" at bounding box center [175, 89] width 79 height 8
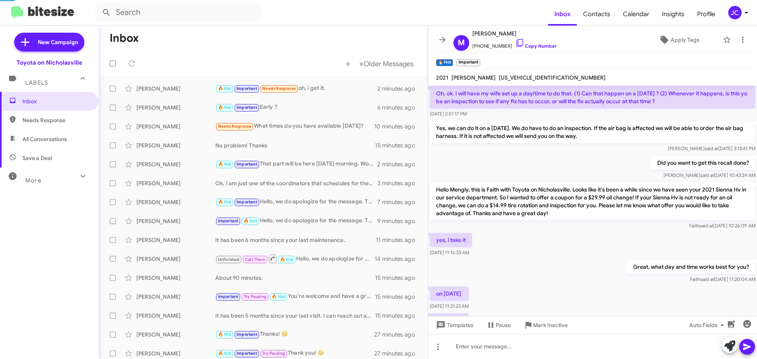
scroll to position [146, 0]
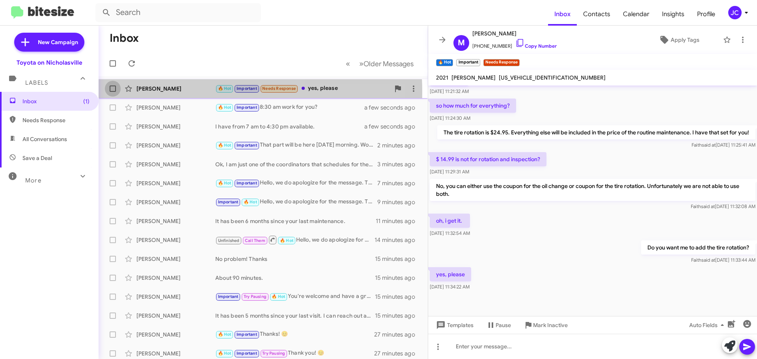
click at [113, 92] on label at bounding box center [113, 89] width 16 height 16
click at [113, 92] on input "checkbox" at bounding box center [112, 92] width 0 height 0
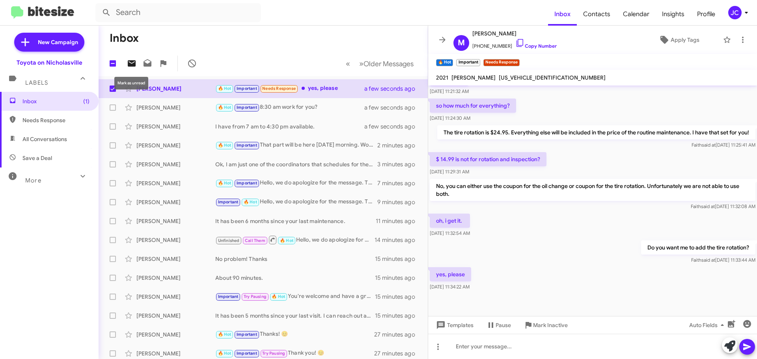
click at [132, 65] on icon at bounding box center [132, 63] width 8 height 6
click at [50, 106] on span "Inbox (1)" at bounding box center [49, 101] width 99 height 19
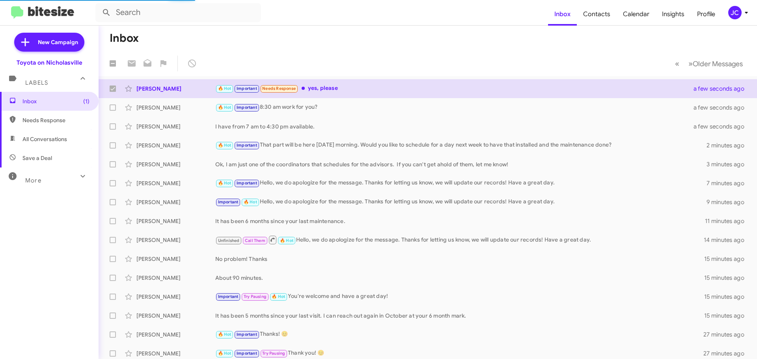
checkbox input "false"
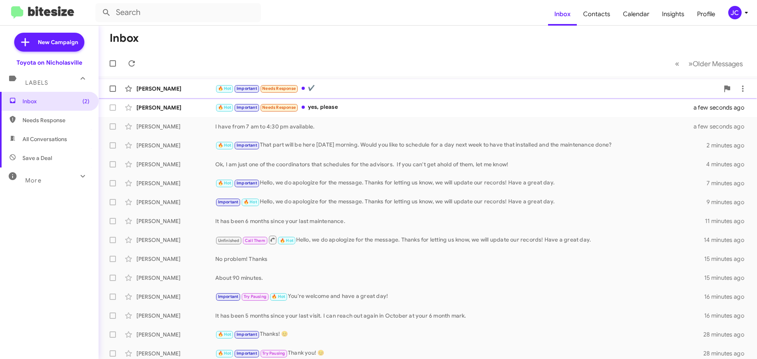
click at [178, 93] on div "James Thomerson 🔥 Hot Important Needs Response ✔️ a few seconds ago" at bounding box center [428, 89] width 646 height 16
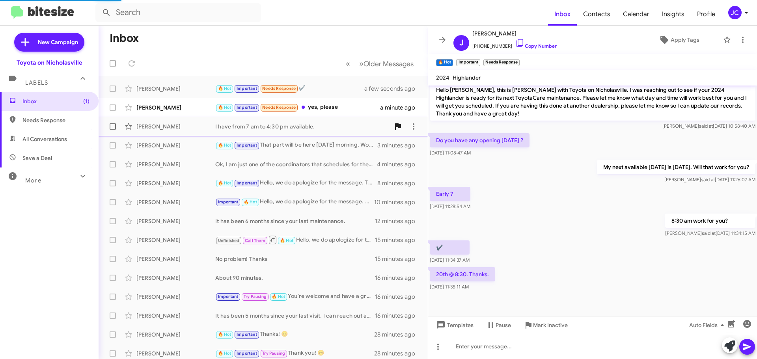
scroll to position [526, 0]
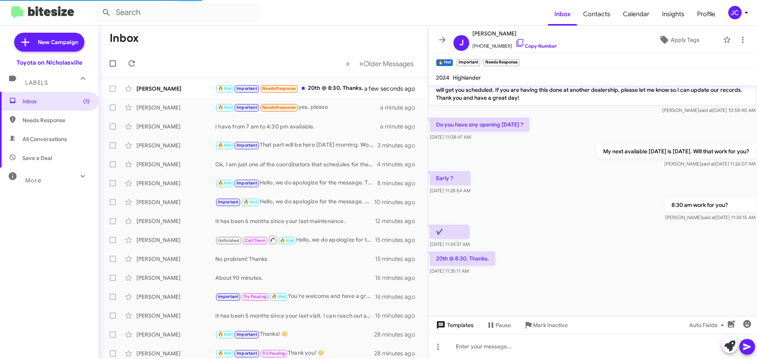
click at [466, 326] on span "Templates" at bounding box center [453, 325] width 39 height 14
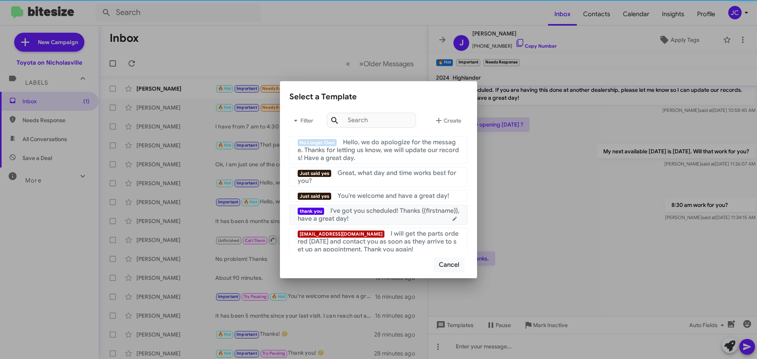
click at [379, 216] on div "thank you I've got you scheduled! Thanks {{firstname}}, have a great day!" at bounding box center [379, 215] width 162 height 16
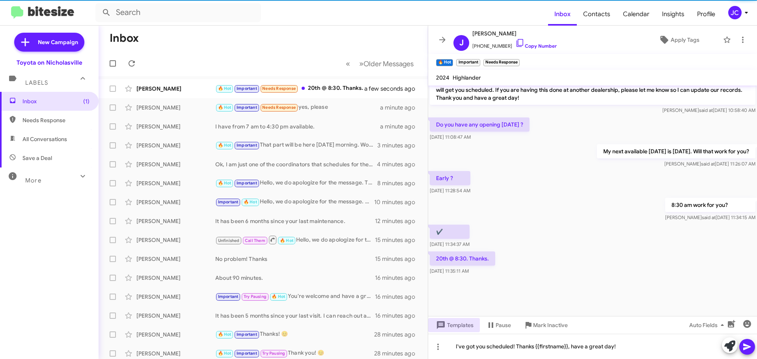
click at [749, 346] on icon at bounding box center [746, 346] width 9 height 9
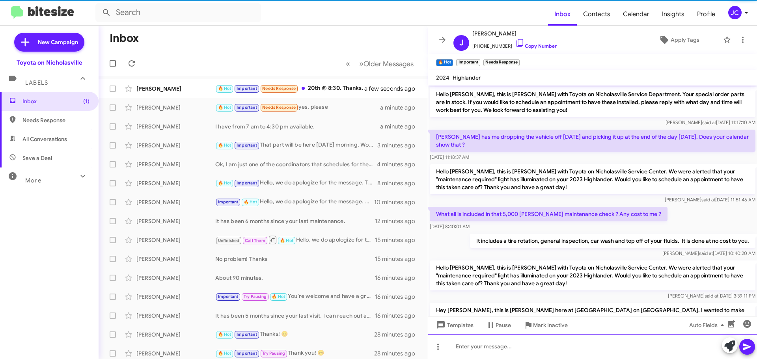
scroll to position [39, 0]
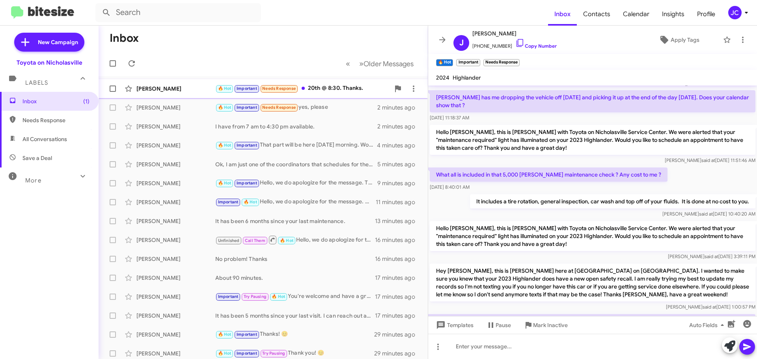
click at [166, 85] on div "[PERSON_NAME]" at bounding box center [175, 89] width 79 height 8
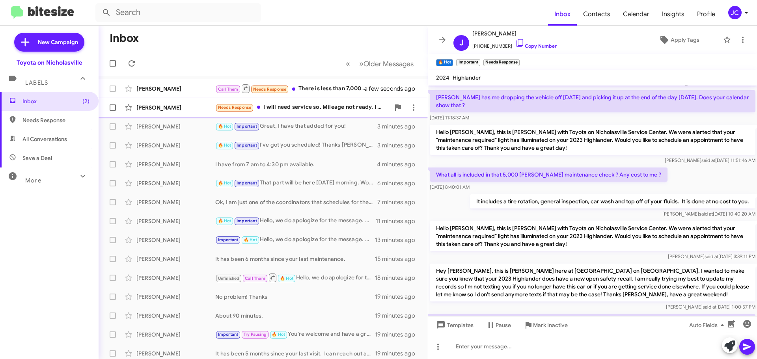
click at [171, 104] on div "[PERSON_NAME]" at bounding box center [175, 108] width 79 height 8
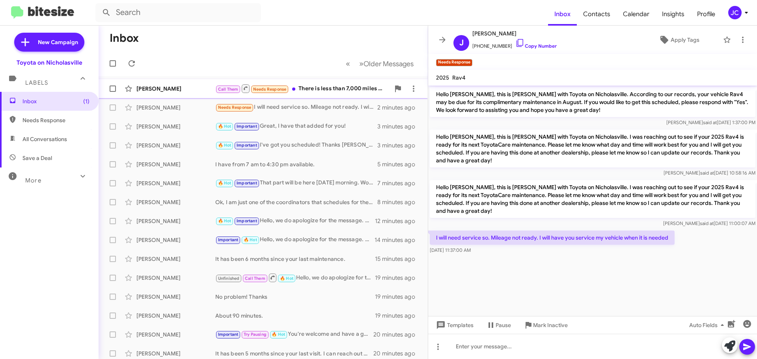
click at [179, 94] on div "Jeffery Lucas Call Them Needs Response There is less than 7,000 miles on it. Sh…" at bounding box center [263, 89] width 317 height 16
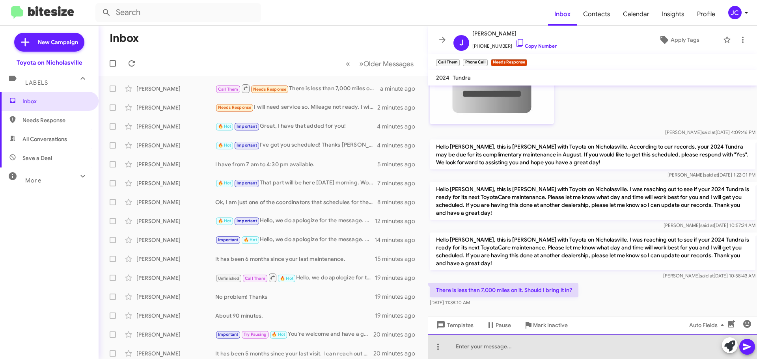
click at [542, 343] on div at bounding box center [592, 346] width 329 height 25
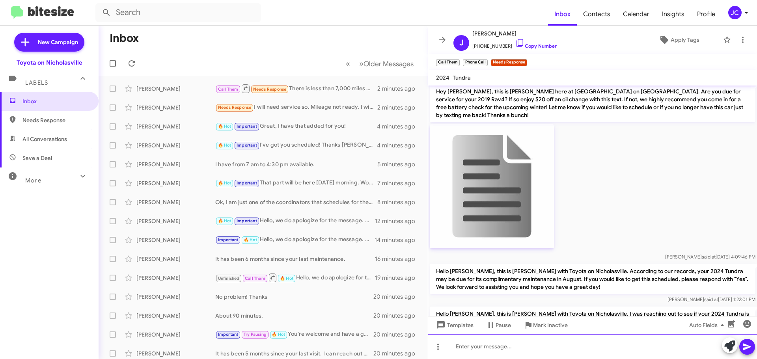
scroll to position [1340, 0]
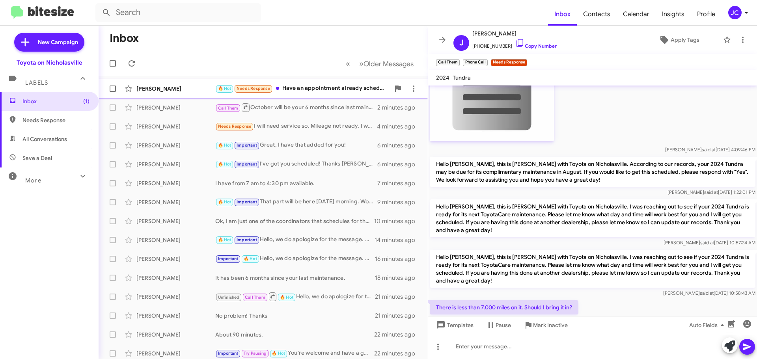
click at [181, 92] on div "[PERSON_NAME]" at bounding box center [175, 89] width 79 height 8
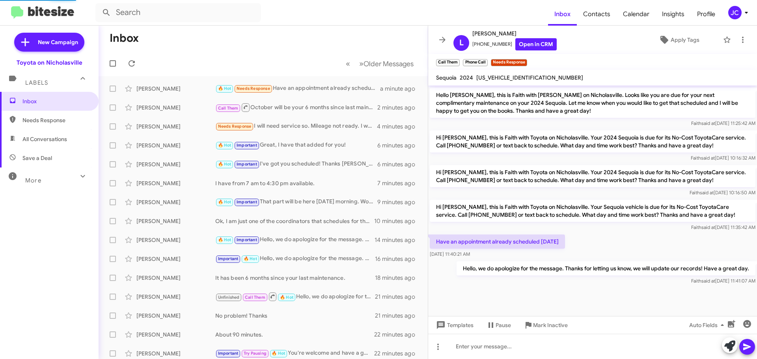
scroll to position [449, 0]
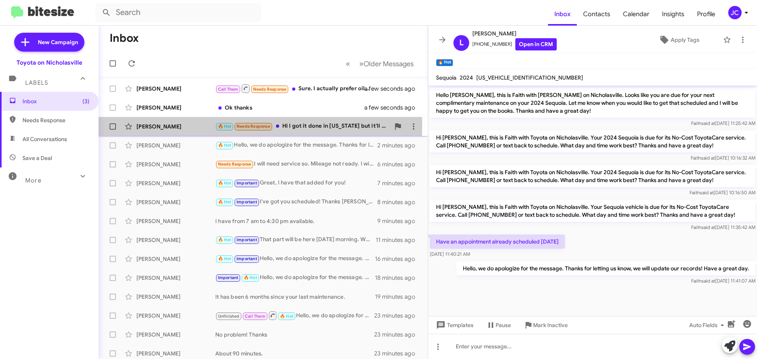
click at [161, 125] on div "[PERSON_NAME]" at bounding box center [175, 127] width 79 height 8
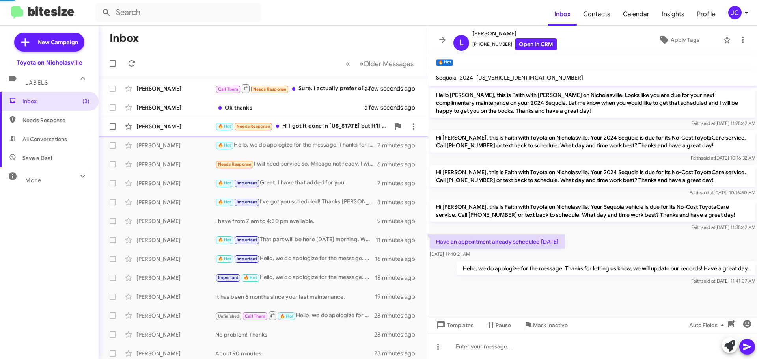
scroll to position [29, 0]
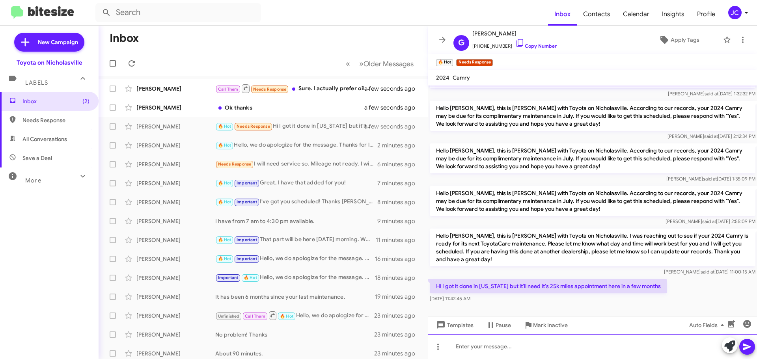
click at [523, 356] on div at bounding box center [592, 346] width 329 height 25
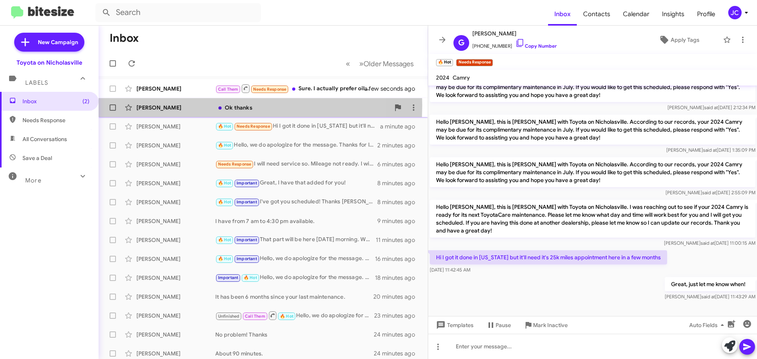
click at [153, 105] on div "[PERSON_NAME]" at bounding box center [175, 108] width 79 height 8
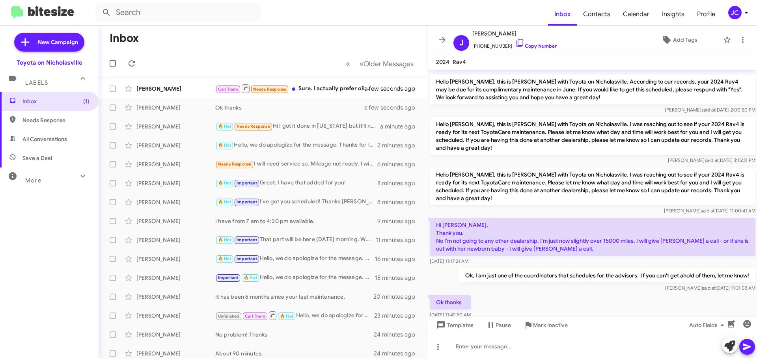
scroll to position [239, 0]
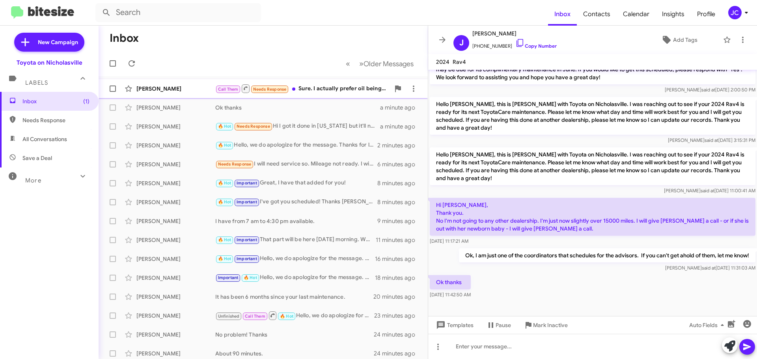
click at [178, 92] on div "[PERSON_NAME]" at bounding box center [175, 89] width 79 height 8
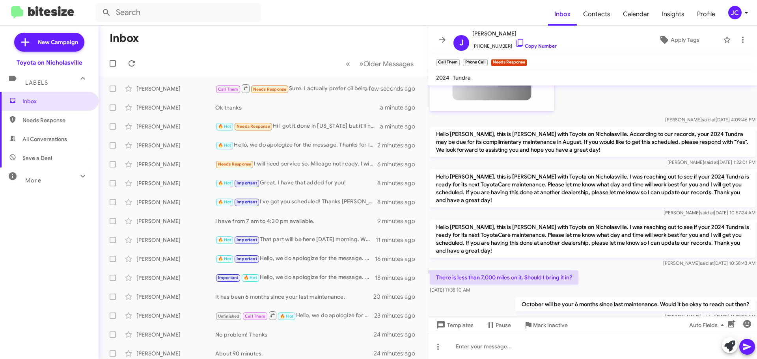
scroll to position [1388, 0]
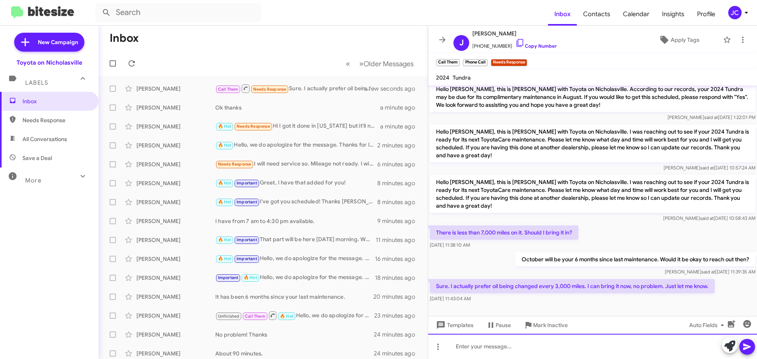
click at [484, 357] on div at bounding box center [592, 346] width 329 height 25
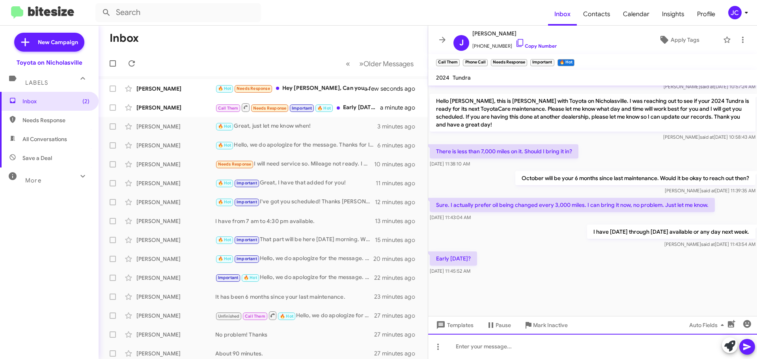
scroll to position [1176, 0]
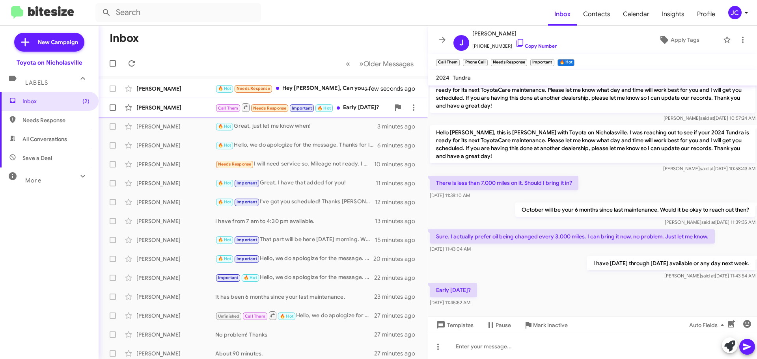
click at [164, 114] on div "Jeffery Lucas Call Them Needs Response Important 🔥 Hot Early Monday? a minute a…" at bounding box center [263, 108] width 317 height 16
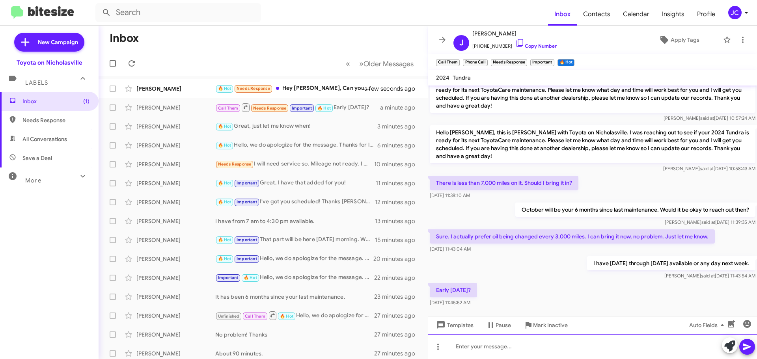
click at [574, 349] on div at bounding box center [592, 346] width 329 height 25
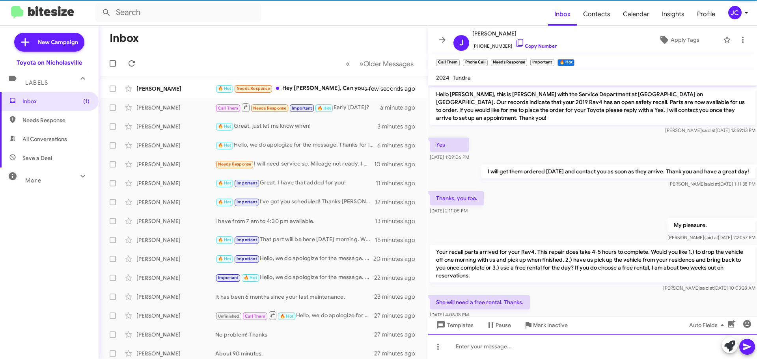
scroll to position [39, 0]
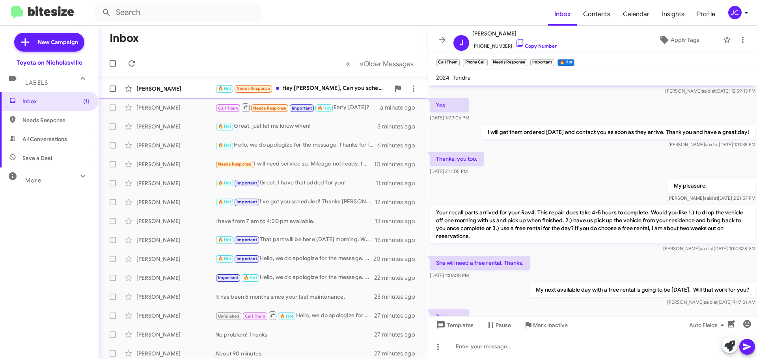
click at [172, 82] on div "John Croft 🔥 Hot Needs Response Hey Jessika, Can you schedule me for tomorrow a…" at bounding box center [263, 89] width 317 height 16
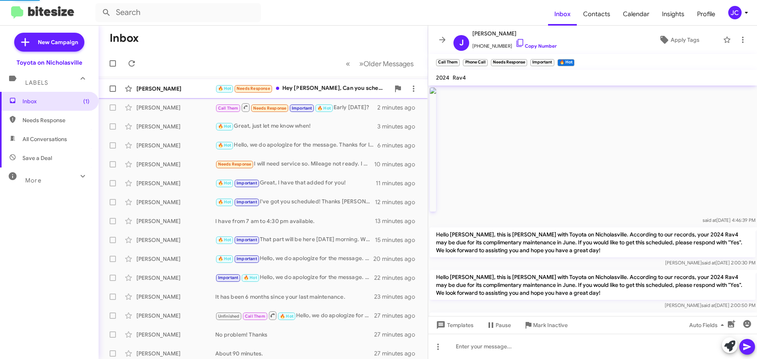
scroll to position [292, 0]
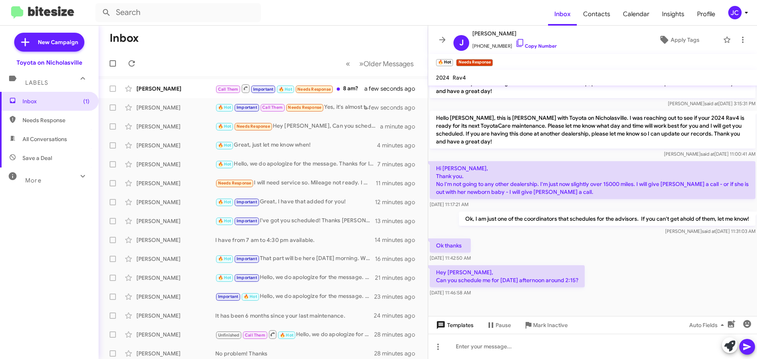
click at [462, 325] on span "Templates" at bounding box center [453, 325] width 39 height 14
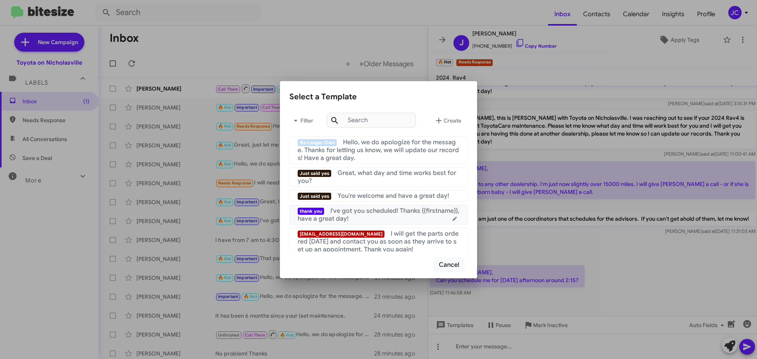
click at [383, 218] on div "thank you I've got you scheduled! Thanks {{firstname}}, have a great day!" at bounding box center [379, 215] width 162 height 16
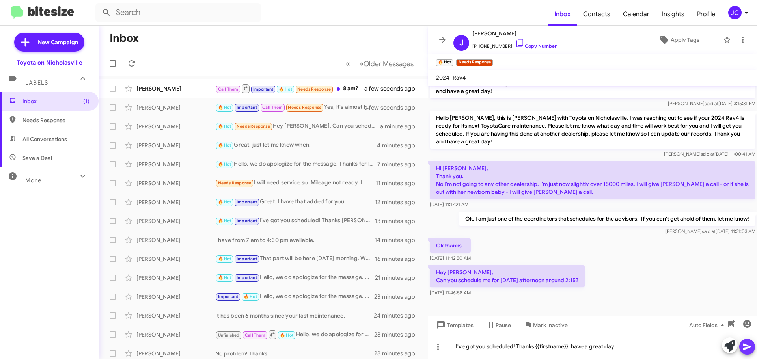
click at [742, 347] on button at bounding box center [747, 347] width 16 height 16
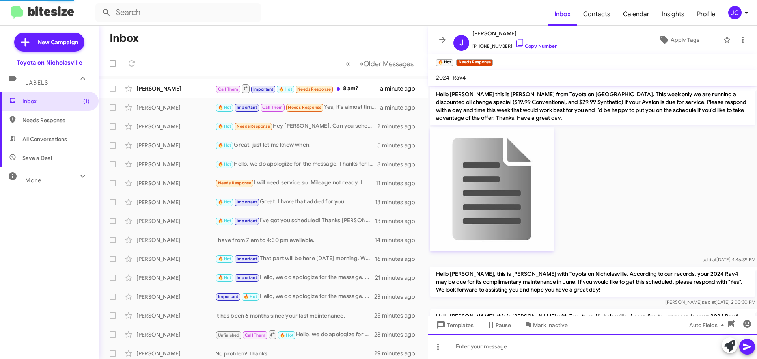
scroll to position [349, 0]
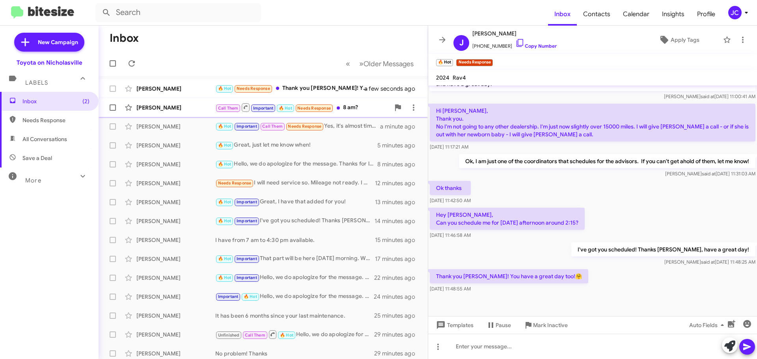
click at [165, 112] on div "Jeffery Lucas Call Them Important 🔥 Hot Needs Response 8 am? a minute ago" at bounding box center [263, 108] width 317 height 16
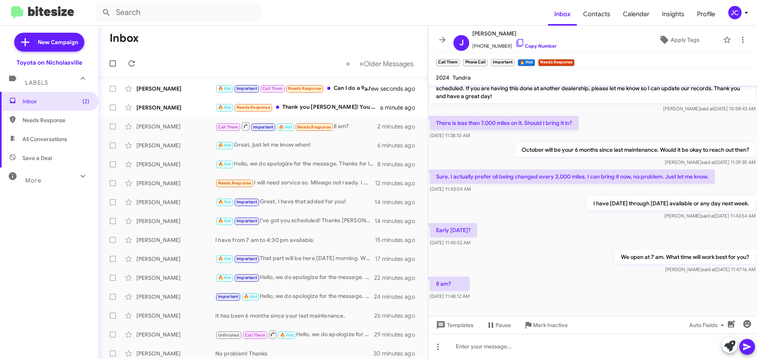
scroll to position [1504, 0]
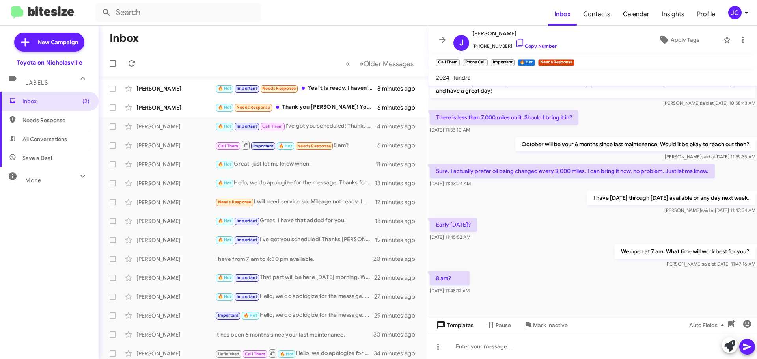
click at [464, 326] on span "Templates" at bounding box center [453, 325] width 39 height 14
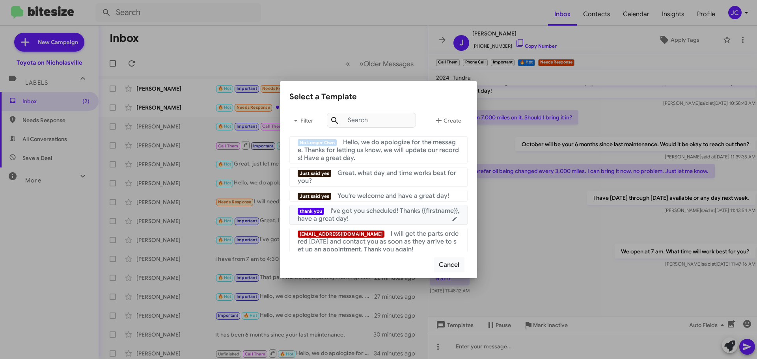
click at [367, 219] on div "thank you I've got you scheduled! Thanks {{firstname}}, have a great day!" at bounding box center [379, 215] width 162 height 16
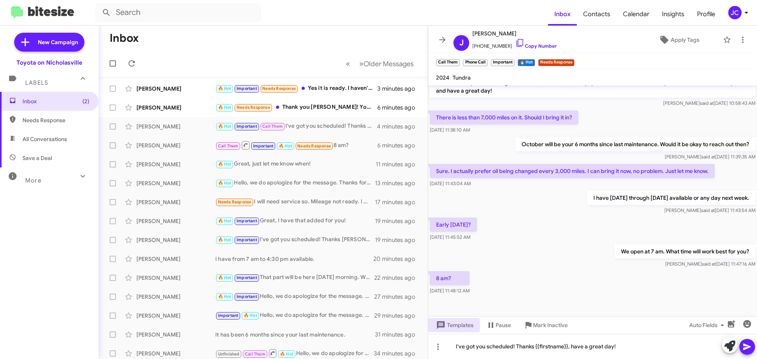
click at [746, 343] on icon at bounding box center [746, 346] width 9 height 9
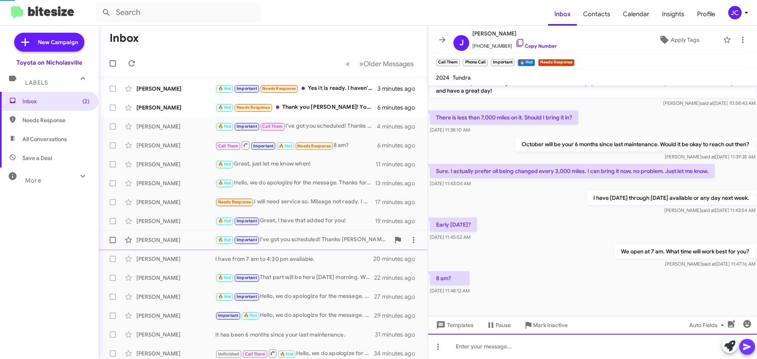
scroll to position [0, 0]
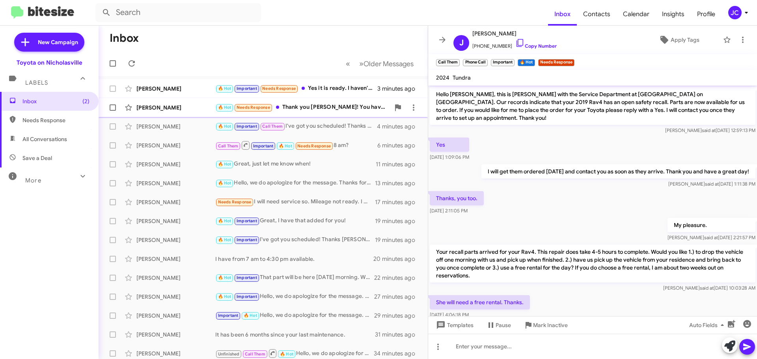
click at [171, 105] on div "[PERSON_NAME]" at bounding box center [175, 108] width 79 height 8
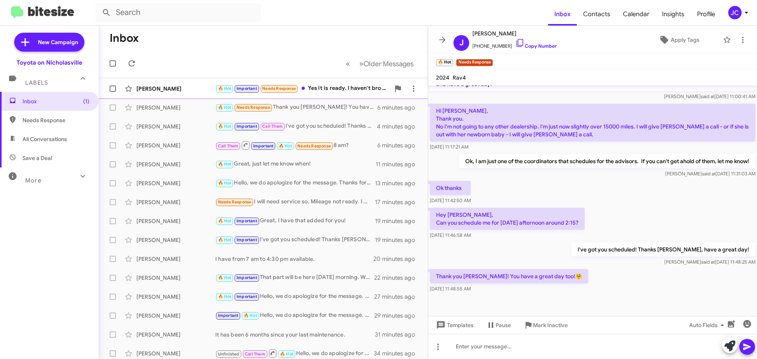
click at [170, 93] on div "Daniel Dawson 🔥 Hot Important Needs Response Yes it is ready. I haven't brought…" at bounding box center [263, 89] width 317 height 16
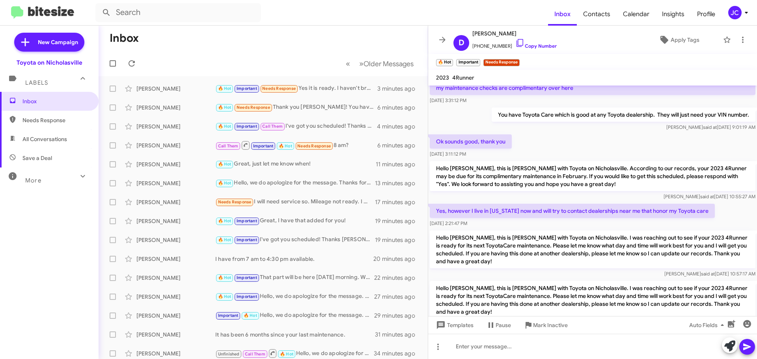
scroll to position [1040, 0]
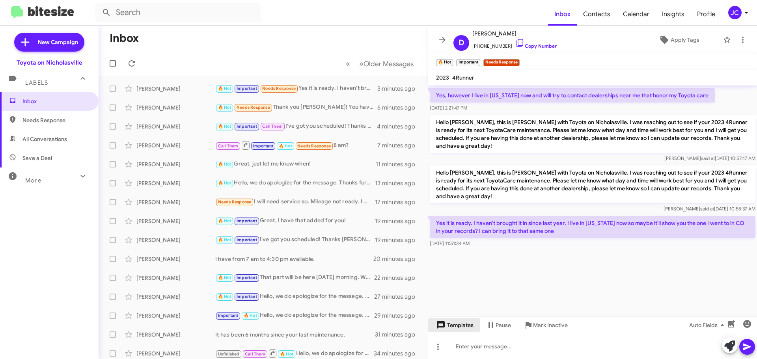
click at [465, 329] on span "Templates" at bounding box center [453, 325] width 39 height 14
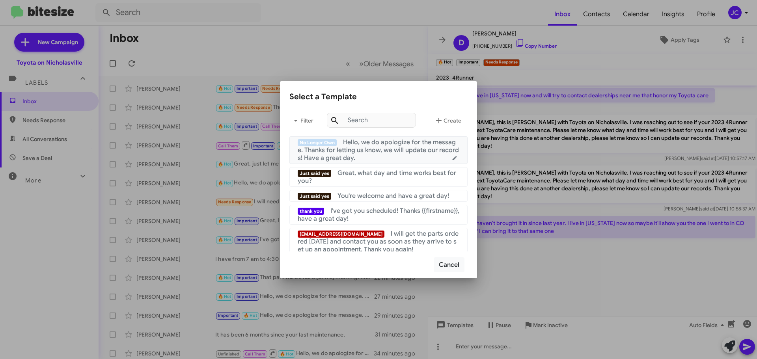
click at [390, 154] on span "Hello, we do apologize for the message. Thanks for letting us know, we will upd…" at bounding box center [378, 150] width 161 height 24
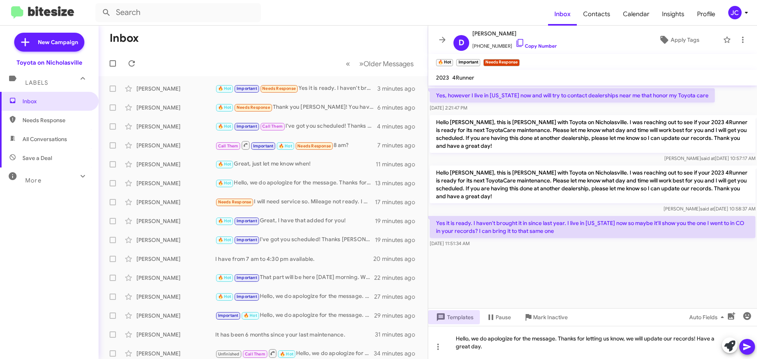
click at [749, 344] on icon at bounding box center [746, 346] width 9 height 9
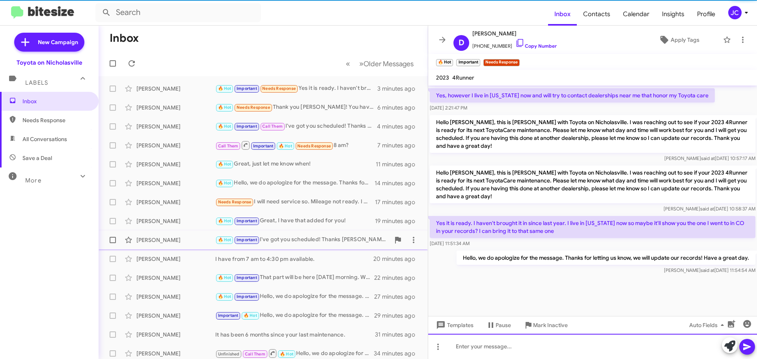
scroll to position [0, 0]
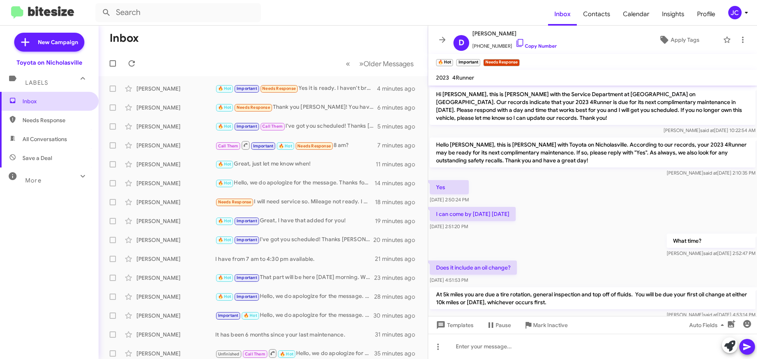
click at [47, 104] on span "Inbox" at bounding box center [55, 101] width 67 height 8
